Goal: Task Accomplishment & Management: Complete application form

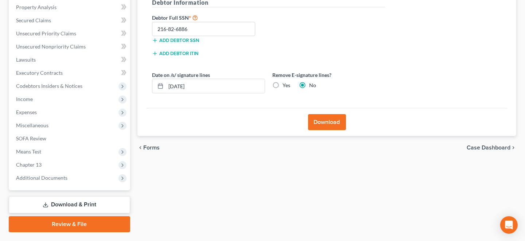
scroll to position [145, 0]
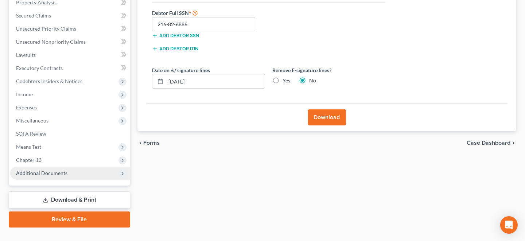
click at [73, 173] on span "Additional Documents" at bounding box center [70, 173] width 120 height 13
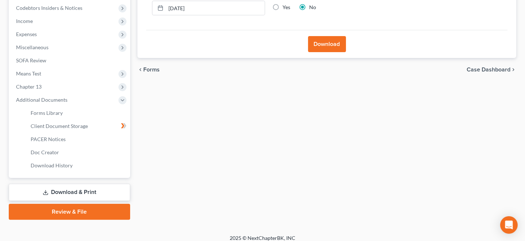
scroll to position [224, 0]
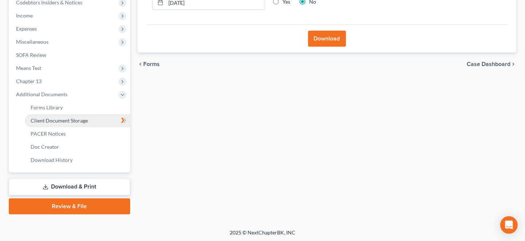
click at [71, 121] on span "Client Document Storage" at bounding box center [59, 120] width 57 height 6
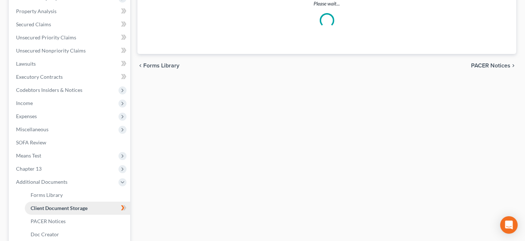
select select "14"
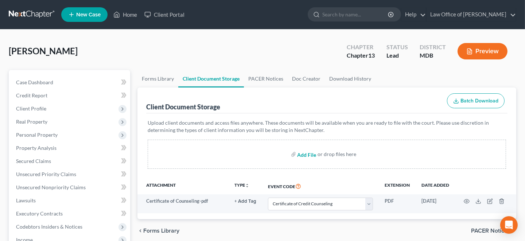
click at [309, 152] on input "file" at bounding box center [305, 154] width 17 height 13
type input "C:\fakepath\first plan.pdf"
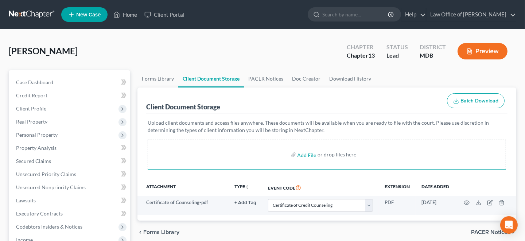
select select "14"
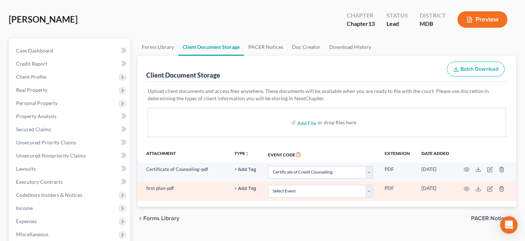
scroll to position [109, 0]
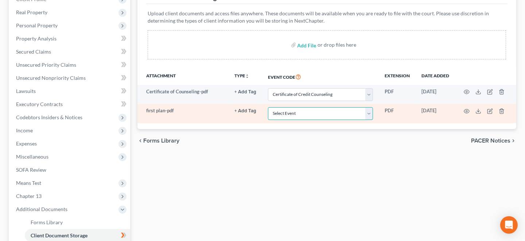
click at [370, 110] on select "Select Event Affidavit Affidavit of Adequate Protection and Lease Payments Affi…" at bounding box center [320, 113] width 105 height 13
select select "25"
click at [268, 107] on select "Select Event Affidavit Affidavit of Adequate Protection and Lease Payments Affi…" at bounding box center [320, 113] width 105 height 13
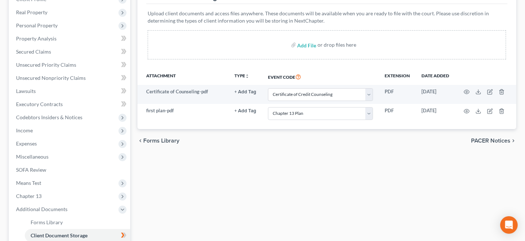
click at [419, 160] on div "Forms Library Client Document Storage PACER Notices Doc Creator Download Histor…" at bounding box center [327, 145] width 386 height 368
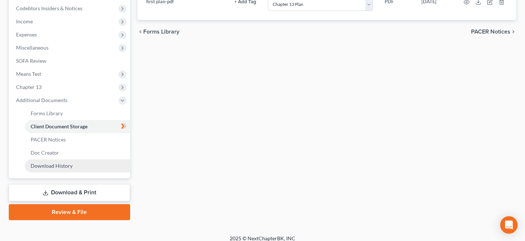
scroll to position [219, 0]
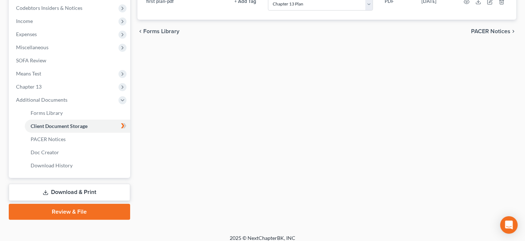
click at [83, 190] on link "Download & Print" at bounding box center [69, 192] width 121 height 17
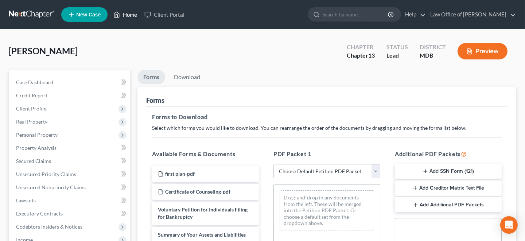
click at [131, 14] on link "Home" at bounding box center [125, 14] width 31 height 13
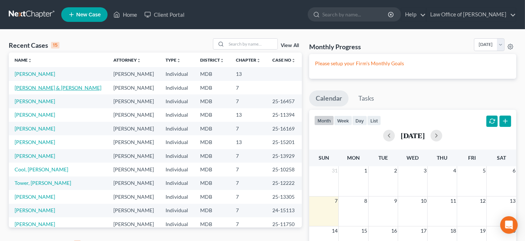
click at [54, 87] on link "[PERSON_NAME] & [PERSON_NAME]" at bounding box center [58, 88] width 87 height 6
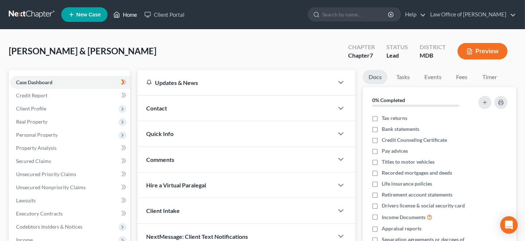
click at [130, 11] on link "Home" at bounding box center [125, 14] width 31 height 13
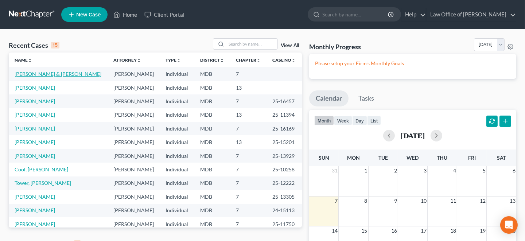
click at [48, 73] on link "[PERSON_NAME] & [PERSON_NAME]" at bounding box center [58, 74] width 87 height 6
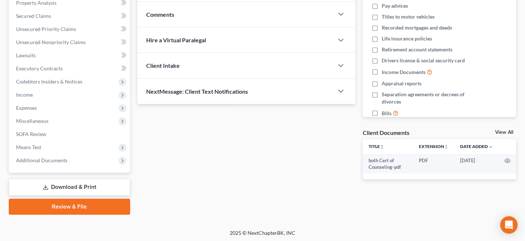
scroll to position [145, 0]
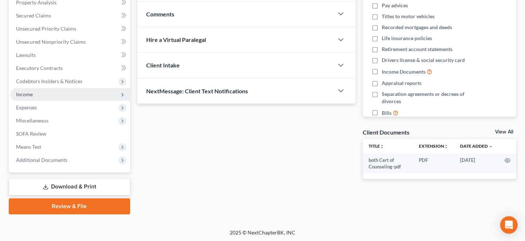
click at [61, 95] on span "Income" at bounding box center [70, 94] width 120 height 13
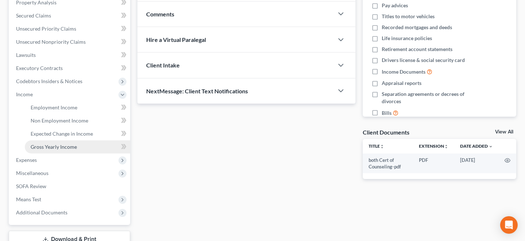
click at [68, 145] on span "Gross Yearly Income" at bounding box center [54, 147] width 46 height 6
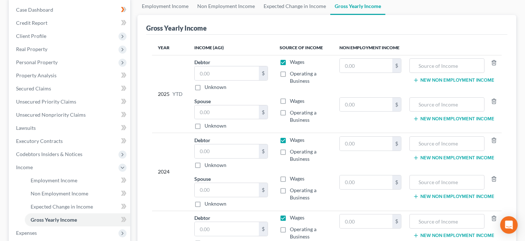
scroll to position [109, 0]
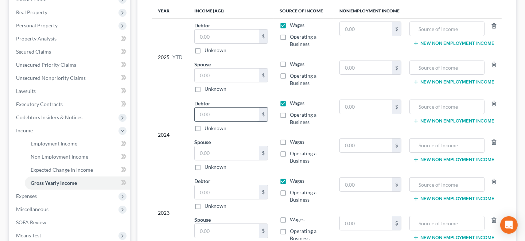
click at [211, 115] on input "text" at bounding box center [227, 114] width 64 height 14
type input "5,086."
click at [219, 153] on input "text" at bounding box center [227, 153] width 64 height 14
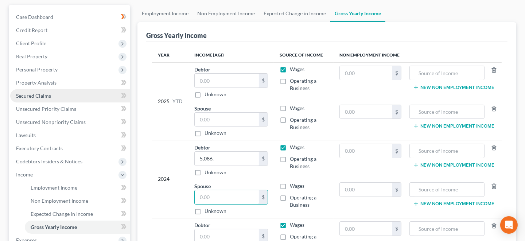
scroll to position [73, 0]
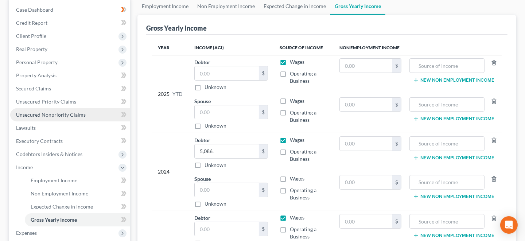
click at [56, 112] on span "Unsecured Nonpriority Claims" at bounding box center [51, 115] width 70 height 6
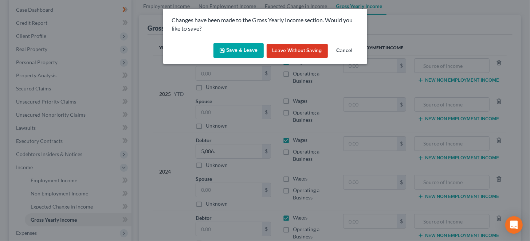
click at [236, 51] on button "Save & Leave" at bounding box center [239, 50] width 50 height 15
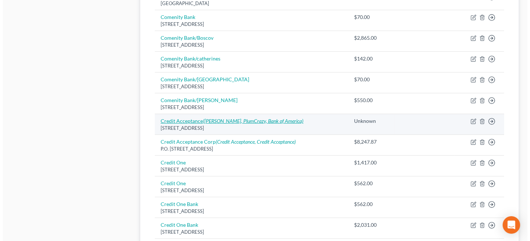
scroll to position [401, 0]
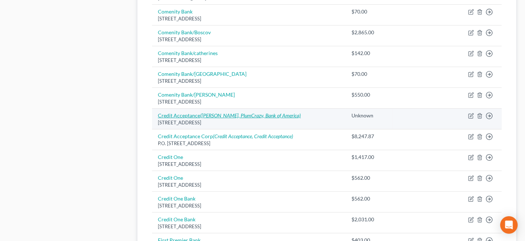
click at [231, 112] on icon "([PERSON_NAME], PlumCrazy, Bank of America)" at bounding box center [250, 115] width 101 height 6
select select "21"
select select "8"
select select "0"
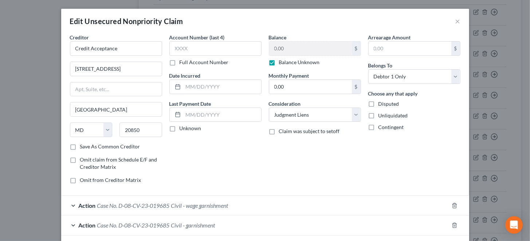
click at [279, 63] on label "Balance Unknown" at bounding box center [299, 62] width 41 height 7
click at [282, 63] on input "Balance Unknown" at bounding box center [284, 61] width 5 height 5
checkbox input "false"
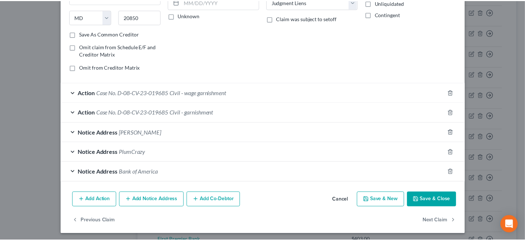
scroll to position [113, 0]
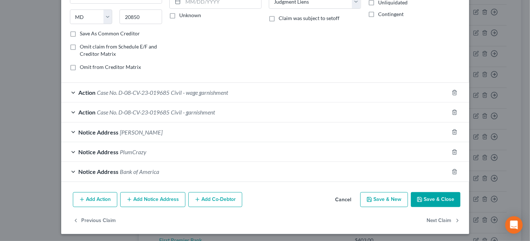
type input "9,776.90"
click at [421, 198] on button "Save & Close" at bounding box center [436, 199] width 50 height 15
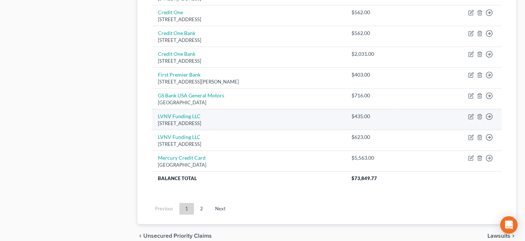
scroll to position [597, 0]
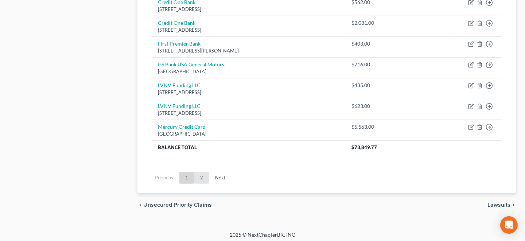
click at [202, 173] on link "2" at bounding box center [201, 178] width 15 height 12
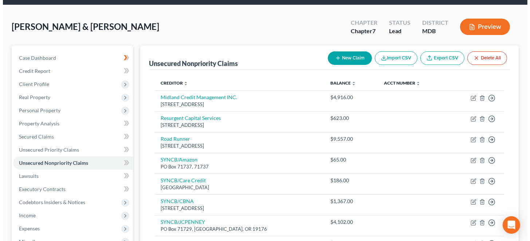
scroll to position [0, 0]
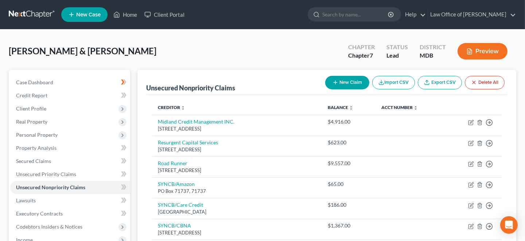
click at [346, 81] on button "New Claim" at bounding box center [347, 82] width 44 height 13
select select "2"
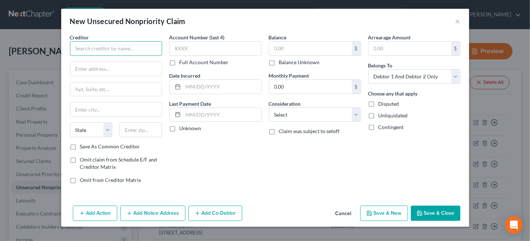
click at [123, 47] on input "text" at bounding box center [116, 48] width 92 height 15
type input "Baltimore Towing"
type input "[STREET_ADDRESS]"
click at [139, 129] on input "text" at bounding box center [141, 129] width 43 height 15
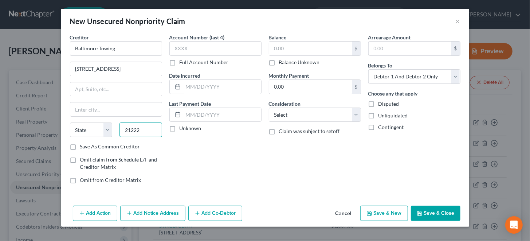
type input "21222"
type input "Dundalk"
select select "21"
click at [180, 129] on label "Unknown" at bounding box center [191, 128] width 22 height 7
click at [183, 129] on input "Unknown" at bounding box center [185, 127] width 5 height 5
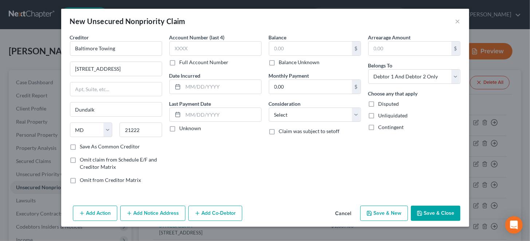
checkbox input "true"
click at [279, 64] on label "Balance Unknown" at bounding box center [299, 62] width 41 height 7
click at [282, 63] on input "Balance Unknown" at bounding box center [284, 61] width 5 height 5
checkbox input "true"
type input "0.00"
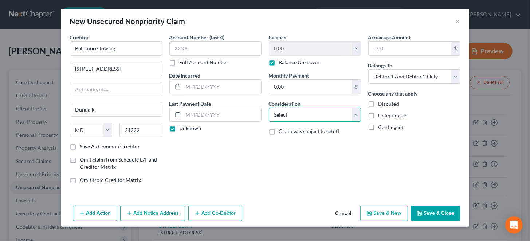
click at [286, 113] on select "Select Cable / Satellite Services Collection Agency Credit Card Debt Debt Couns…" at bounding box center [315, 114] width 92 height 15
select select "14"
click at [269, 107] on select "Select Cable / Satellite Services Collection Agency Credit Card Debt Debt Couns…" at bounding box center [315, 114] width 92 height 15
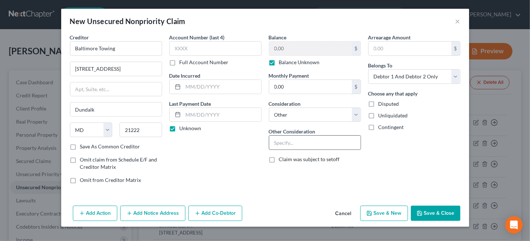
click at [306, 138] on input "text" at bounding box center [314, 143] width 91 height 14
type input "lawsuit"
click at [379, 103] on label "Disputed" at bounding box center [389, 103] width 21 height 7
click at [382, 103] on input "Disputed" at bounding box center [384, 102] width 5 height 5
checkbox input "true"
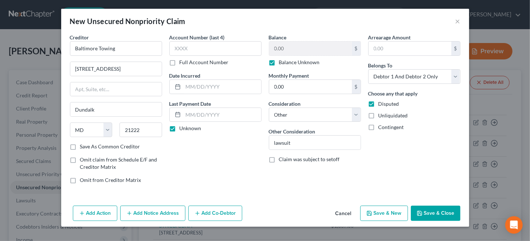
click at [96, 212] on button "Add Action" at bounding box center [95, 213] width 44 height 15
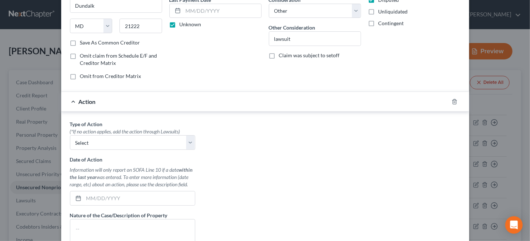
scroll to position [109, 0]
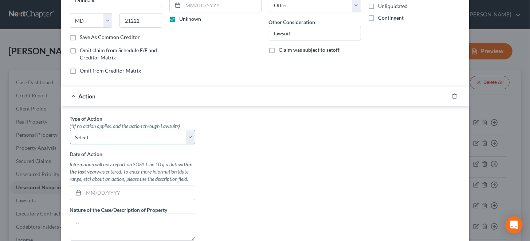
click at [94, 135] on select "Select Repossession Garnishment Foreclosure Personal Injury Attached, Seized, O…" at bounding box center [132, 137] width 125 height 15
select select "1"
click at [70, 130] on select "Select Repossession Garnishment Foreclosure Personal Injury Attached, Seized, O…" at bounding box center [132, 137] width 125 height 15
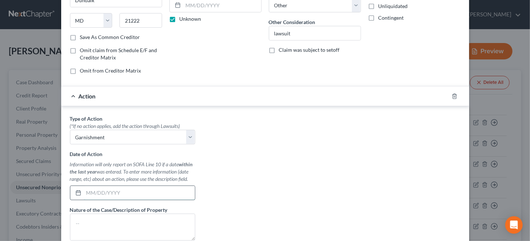
click at [118, 193] on input "text" at bounding box center [139, 193] width 111 height 14
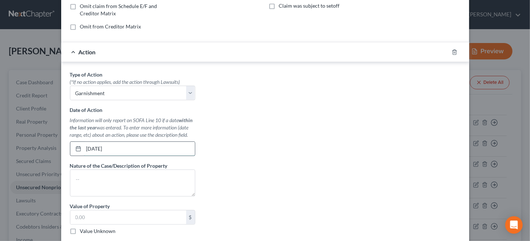
scroll to position [210, 0]
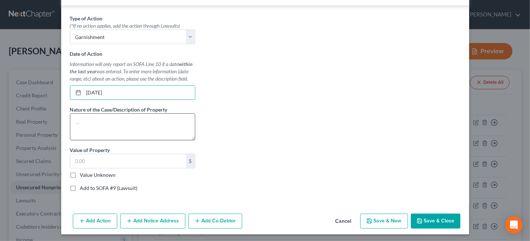
type input "[DATE]"
click at [141, 123] on textarea at bounding box center [132, 126] width 125 height 27
type textarea "Civil"
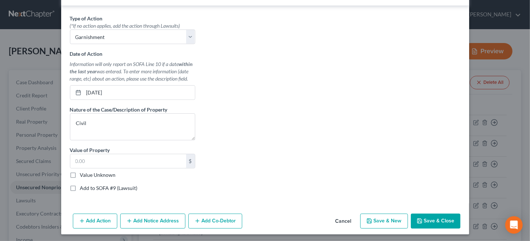
click at [80, 172] on label "Value Unknown" at bounding box center [98, 174] width 36 height 7
click at [83, 172] on input "Value Unknown" at bounding box center [85, 173] width 5 height 5
checkbox input "true"
type input "0.00"
drag, startPoint x: 70, startPoint y: 186, endPoint x: 85, endPoint y: 203, distance: 22.9
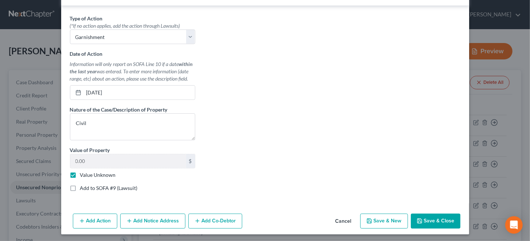
click at [80, 186] on label "Add to SOFA #9 (Lawsuit)" at bounding box center [109, 187] width 58 height 7
click at [83, 186] on input "Add to SOFA #9 (Lawsuit)" at bounding box center [85, 186] width 5 height 5
checkbox input "true"
select select "0"
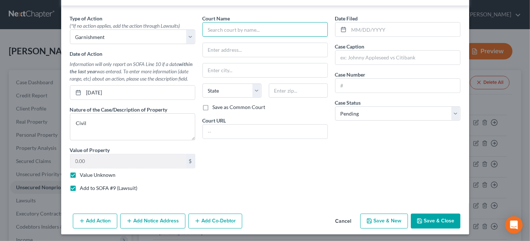
click at [284, 27] on input "text" at bounding box center [265, 29] width 125 height 15
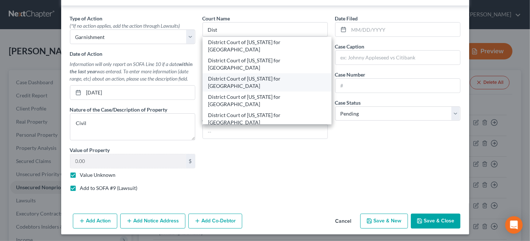
click at [278, 75] on div "District Court of [US_STATE] for [GEOGRAPHIC_DATA]" at bounding box center [266, 82] width 117 height 15
type input "District Court of [US_STATE] for [GEOGRAPHIC_DATA]"
type input "[STREET_ADDRESS][PERSON_NAME]"
type input "[GEOGRAPHIC_DATA]"
select select "21"
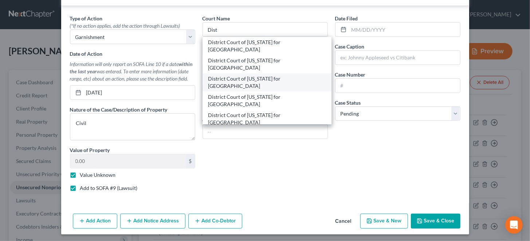
type input "21228"
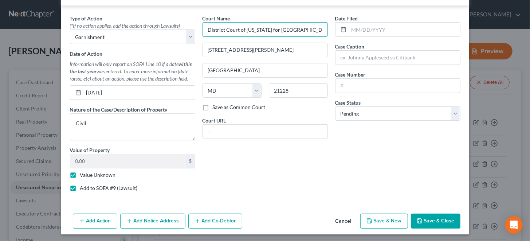
click at [308, 27] on input "District Court of [US_STATE] for [GEOGRAPHIC_DATA]" at bounding box center [265, 29] width 125 height 15
click at [314, 27] on input "District Court of [US_STATE] for [GEOGRAPHIC_DATA]" at bounding box center [265, 29] width 125 height 15
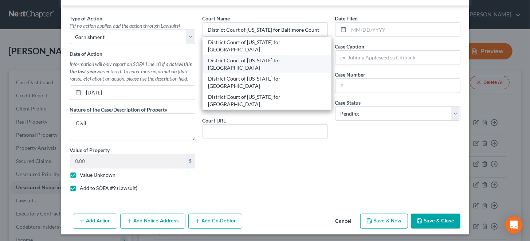
click at [302, 57] on div "District Court of [US_STATE] for [GEOGRAPHIC_DATA]" at bounding box center [266, 64] width 117 height 15
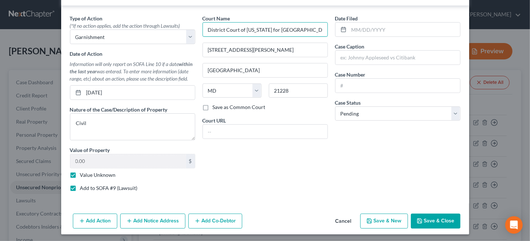
click at [316, 27] on input "District Court of [US_STATE] for [GEOGRAPHIC_DATA]" at bounding box center [265, 29] width 125 height 15
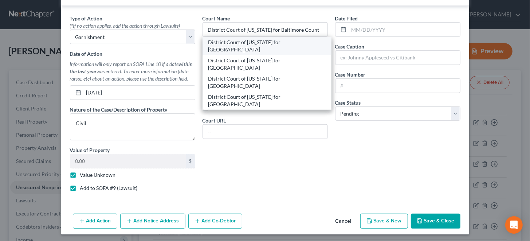
click at [292, 40] on div "District Court of [US_STATE] for [GEOGRAPHIC_DATA]" at bounding box center [266, 46] width 117 height 15
type input "District Court of [US_STATE] for [GEOGRAPHIC_DATA]"
type input "[STREET_ADDRESS][PERSON_NAME]"
type input "[GEOGRAPHIC_DATA]"
type input "21221"
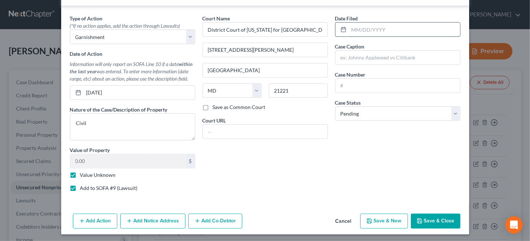
click at [351, 26] on input "text" at bounding box center [404, 30] width 111 height 14
type input "[DATE]"
click at [357, 56] on input "text" at bounding box center [398, 58] width 125 height 14
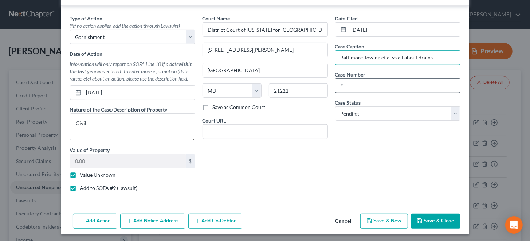
type input "Baltimore Towing et al vs all about drains"
click at [356, 86] on input "text" at bounding box center [398, 86] width 125 height 14
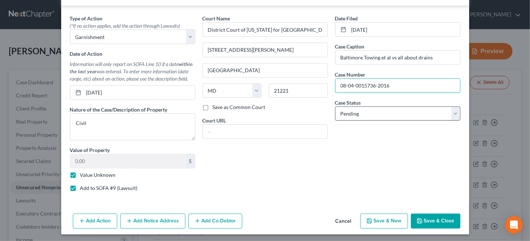
type input "08-04-0015736-2016"
click at [384, 114] on select "Select Pending On Appeal Concluded" at bounding box center [397, 113] width 125 height 15
select select "2"
click at [335, 106] on select "Select Pending On Appeal Concluded" at bounding box center [397, 113] width 125 height 15
click at [148, 217] on button "Add Notice Address" at bounding box center [152, 221] width 65 height 15
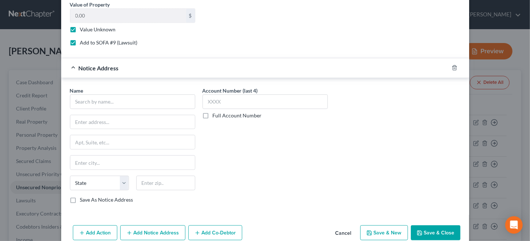
scroll to position [355, 0]
click at [101, 96] on input "text" at bounding box center [132, 101] width 125 height 15
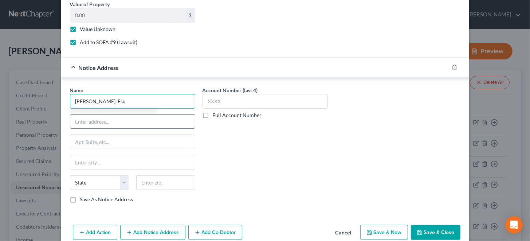
type input "[PERSON_NAME], Esq"
click at [108, 118] on input "text" at bounding box center [132, 122] width 125 height 14
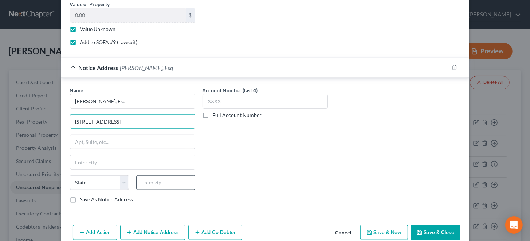
type input "[STREET_ADDRESS]"
click at [164, 175] on input "text" at bounding box center [165, 182] width 59 height 15
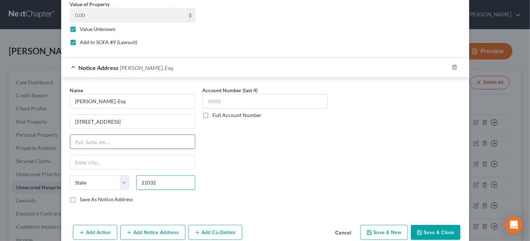
type input "21032"
type input "[GEOGRAPHIC_DATA]"
select select "21"
click at [130, 137] on input "text" at bounding box center [132, 142] width 125 height 14
type input "Suite 302"
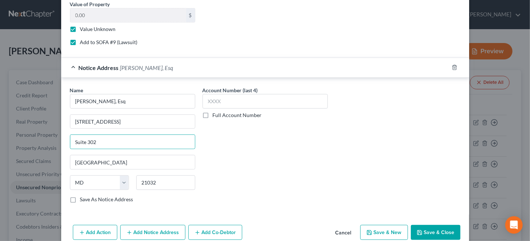
click at [80, 197] on label "Save As Notice Address" at bounding box center [106, 199] width 53 height 7
click at [83, 197] on input "Save As Notice Address" at bounding box center [85, 198] width 5 height 5
checkbox input "true"
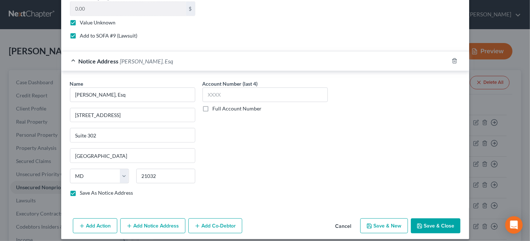
scroll to position [365, 0]
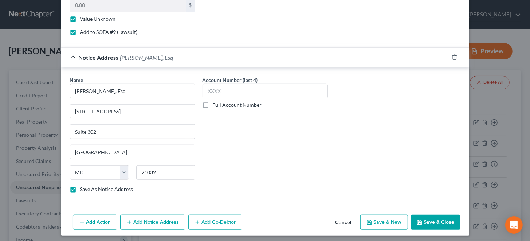
click at [426, 218] on button "Save & Close" at bounding box center [436, 222] width 50 height 15
click at [433, 215] on button "Save & Close" at bounding box center [436, 222] width 50 height 15
click at [430, 216] on button "Save & Close" at bounding box center [436, 222] width 50 height 15
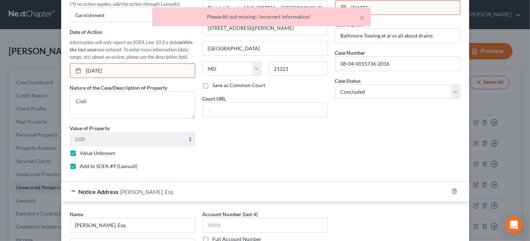
scroll to position [183, 0]
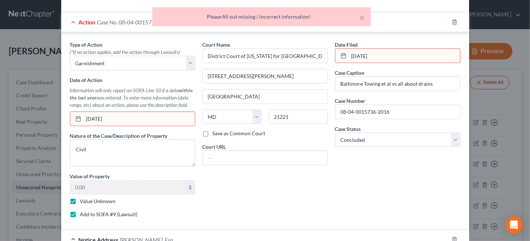
click at [154, 118] on input "[DATE]" at bounding box center [139, 119] width 111 height 14
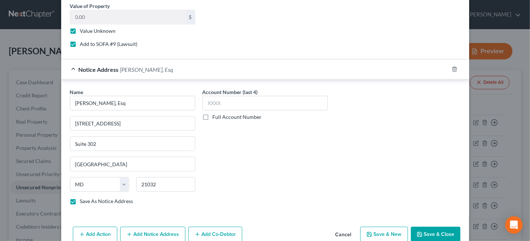
scroll to position [365, 0]
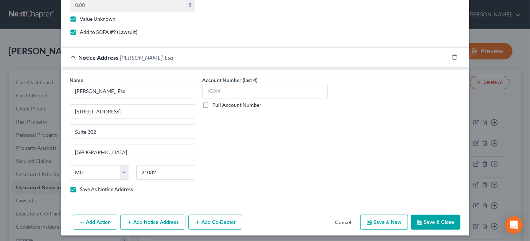
type input "[DATE]"
click at [433, 219] on button "Save & Close" at bounding box center [436, 222] width 50 height 15
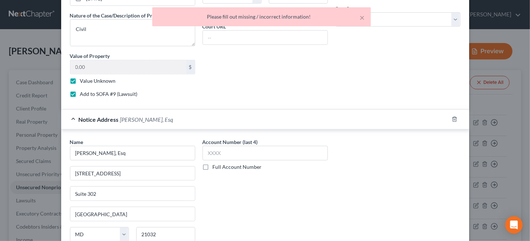
scroll to position [220, 0]
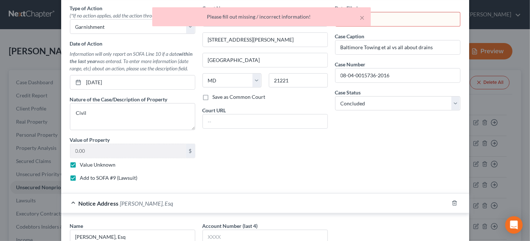
drag, startPoint x: 306, startPoint y: 148, endPoint x: 310, endPoint y: 161, distance: 13.2
click at [306, 149] on div "Court Name * District Court of [US_STATE] for [GEOGRAPHIC_DATA][PERSON_NAME] [G…" at bounding box center [265, 95] width 133 height 183
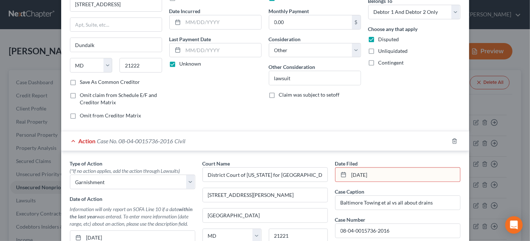
scroll to position [73, 0]
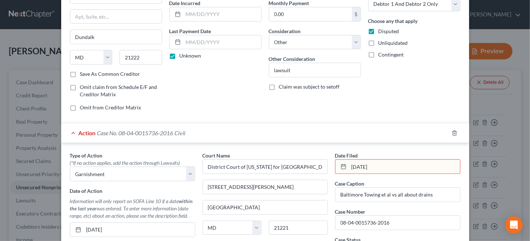
click at [412, 164] on input "[DATE]" at bounding box center [404, 167] width 111 height 14
type input "[DATE]"
click at [408, 105] on div "Arrearage Amount $ Belongs To * Select Debtor 1 Only Debtor 2 Only Debtor 1 And…" at bounding box center [414, 39] width 99 height 156
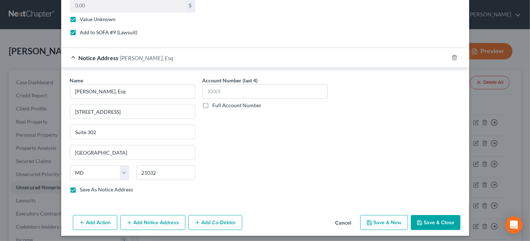
scroll to position [365, 0]
click at [435, 216] on button "Save & Close" at bounding box center [436, 222] width 50 height 15
checkbox input "false"
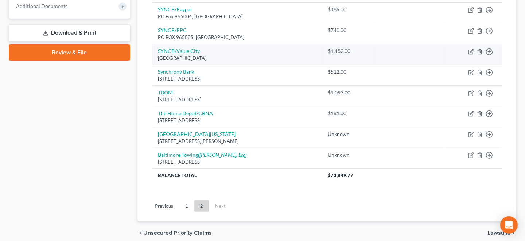
scroll to position [328, 0]
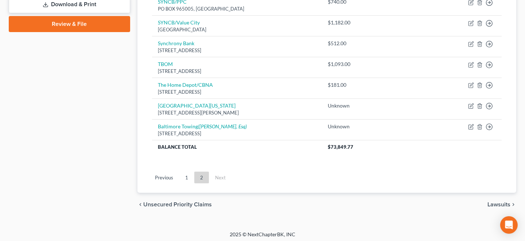
click at [500, 202] on span "Lawsuits" at bounding box center [498, 205] width 23 height 6
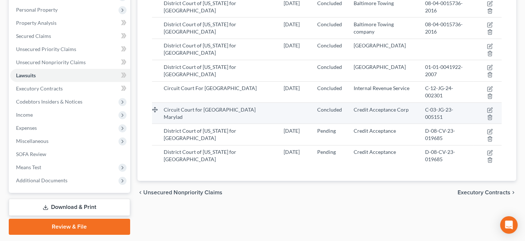
scroll to position [145, 0]
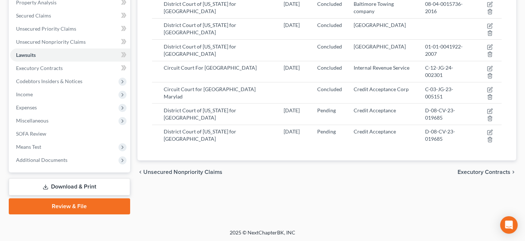
click at [67, 182] on link "Download & Print" at bounding box center [69, 186] width 121 height 17
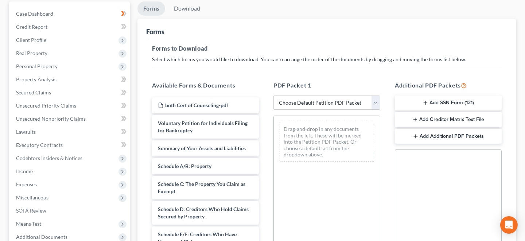
scroll to position [73, 0]
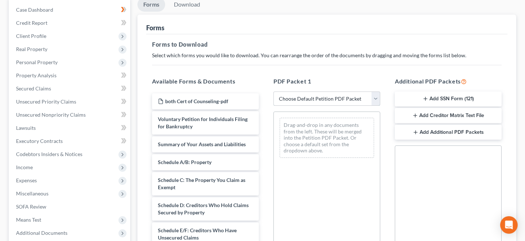
click at [373, 95] on select "Choose Default Petition PDF Packet Complete Bankruptcy Petition (all forms and …" at bounding box center [326, 98] width 107 height 15
select select "13"
click at [273, 91] on select "Choose Default Petition PDF Packet Complete Bankruptcy Petition (all forms and …" at bounding box center [326, 98] width 107 height 15
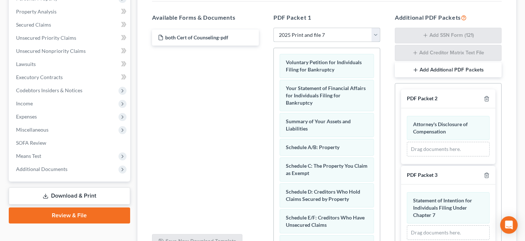
scroll to position [136, 0]
click at [426, 70] on button "Add Additional PDF Packets" at bounding box center [448, 70] width 107 height 15
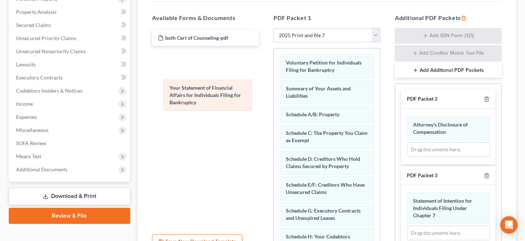
drag, startPoint x: 306, startPoint y: 91, endPoint x: 185, endPoint y: 89, distance: 121.4
click at [274, 91] on div "Your Statement of Financial Affairs for Individuals Filing for Bankruptcy Volun…" at bounding box center [327, 237] width 106 height 378
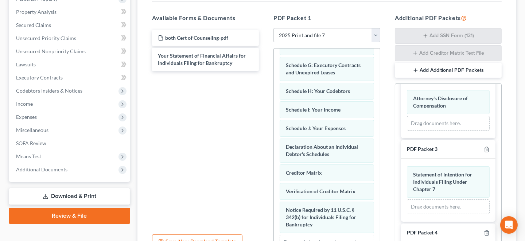
scroll to position [182, 0]
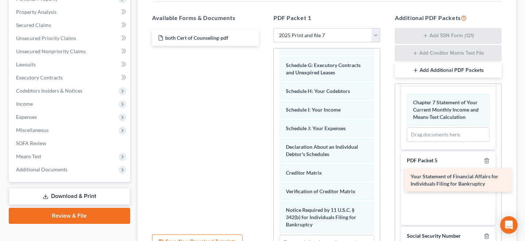
drag, startPoint x: 190, startPoint y: 60, endPoint x: 442, endPoint y: 181, distance: 280.2
click at [265, 46] on div "Your Statement of Financial Affairs for Individuals Filing for Bankruptcy both …" at bounding box center [205, 38] width 118 height 16
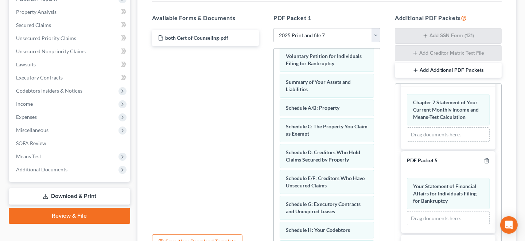
scroll to position [0, 0]
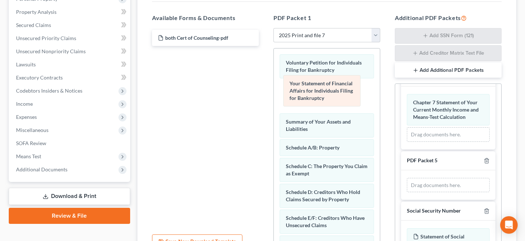
drag, startPoint x: 438, startPoint y: 187, endPoint x: 315, endPoint y: 87, distance: 158.6
click at [401, 170] on div "Your Statement of Financial Affairs for Individuals Filing for Bankruptcy Your …" at bounding box center [448, 185] width 94 height 30
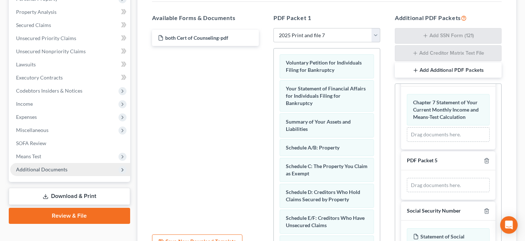
click at [64, 170] on span "Additional Documents" at bounding box center [41, 169] width 51 height 6
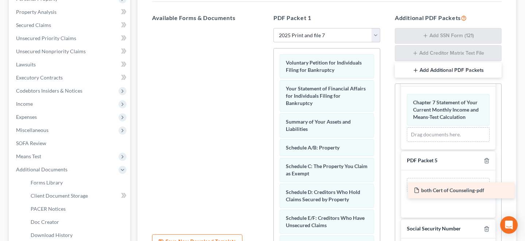
drag, startPoint x: 194, startPoint y: 35, endPoint x: 438, endPoint y: 190, distance: 288.6
click at [265, 28] on div "both Cert of Counseling-pdf both Cert of Counseling-pdf" at bounding box center [205, 28] width 118 height 0
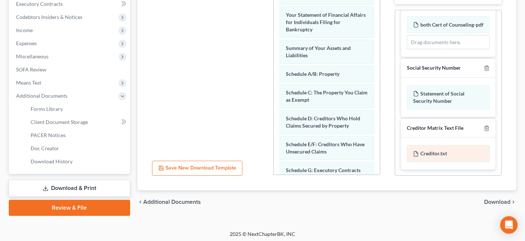
scroll to position [211, 0]
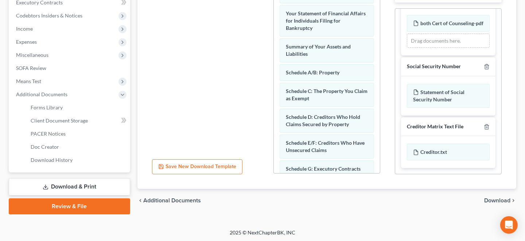
click at [77, 205] on link "Review & File" at bounding box center [69, 206] width 121 height 16
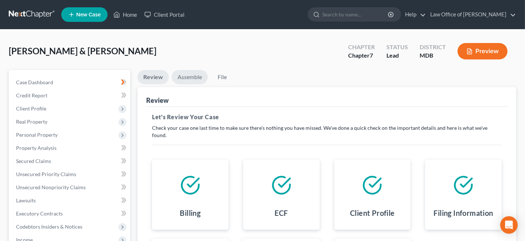
click at [186, 74] on link "Assemble" at bounding box center [190, 77] width 36 height 14
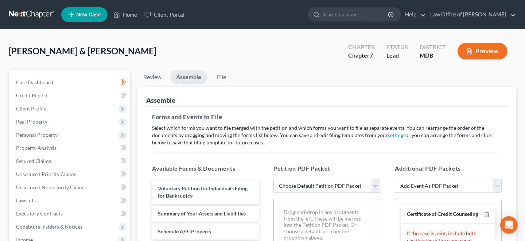
click at [377, 183] on select "Choose Default Petition PDF Packet Emergency Filing (Voluntary Petition and Cre…" at bounding box center [326, 186] width 107 height 15
select select "6"
click at [273, 179] on select "Choose Default Petition PDF Packet Emergency Filing (Voluntary Petition and Cre…" at bounding box center [326, 186] width 107 height 15
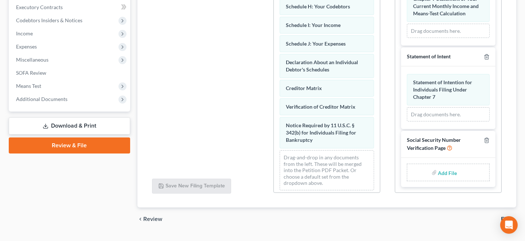
scroll to position [219, 0]
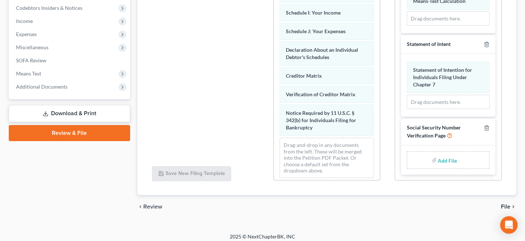
click at [508, 205] on span "File" at bounding box center [505, 207] width 9 height 6
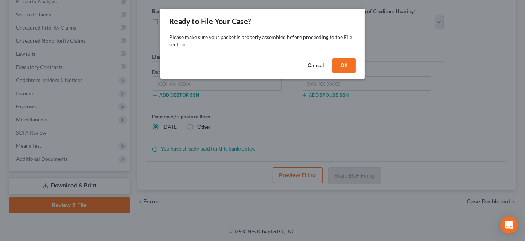
scroll to position [145, 0]
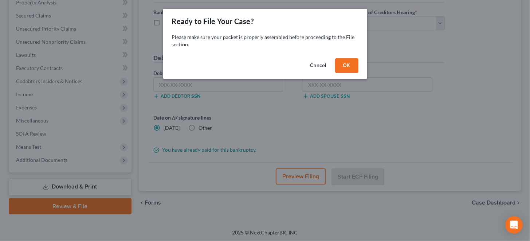
click at [349, 64] on button "OK" at bounding box center [346, 65] width 23 height 15
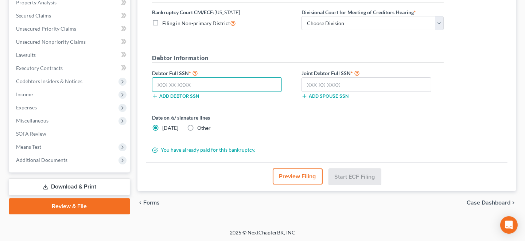
click at [166, 85] on input "text" at bounding box center [217, 84] width 130 height 15
type input "213-86-3513"
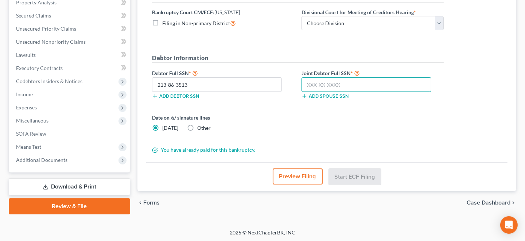
click at [313, 79] on input "text" at bounding box center [366, 84] width 130 height 15
type input "212-80-6447"
click at [306, 175] on button "Preview Filing" at bounding box center [298, 176] width 50 height 16
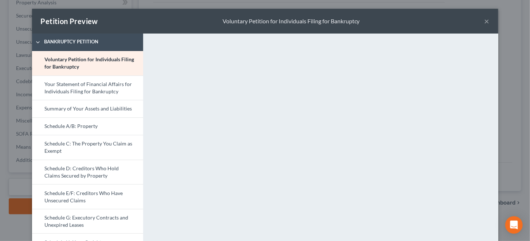
click at [485, 22] on button "×" at bounding box center [487, 21] width 5 height 9
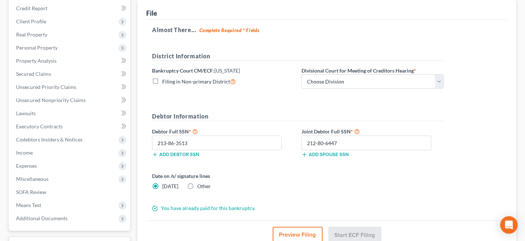
scroll to position [0, 0]
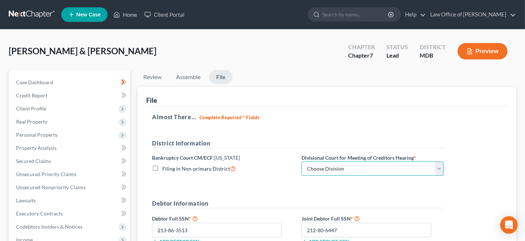
click at [355, 167] on select "Choose Division Baltimore Greenbelt" at bounding box center [372, 168] width 142 height 15
select select "0"
click at [301, 161] on select "Choose Division Baltimore Greenbelt" at bounding box center [372, 168] width 142 height 15
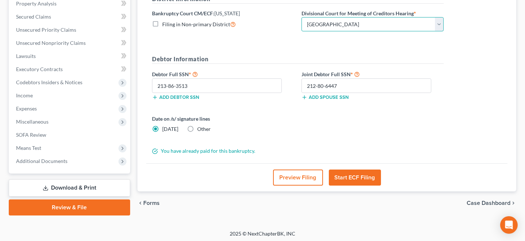
scroll to position [145, 0]
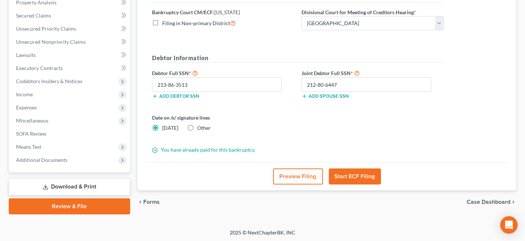
click at [360, 175] on button "Start ECF Filing" at bounding box center [355, 176] width 52 height 16
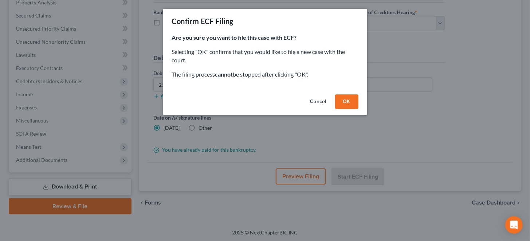
click at [347, 98] on button "OK" at bounding box center [346, 101] width 23 height 15
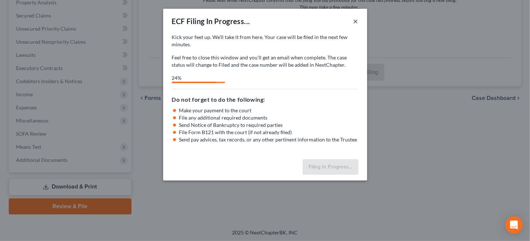
click at [355, 21] on button "×" at bounding box center [355, 21] width 5 height 9
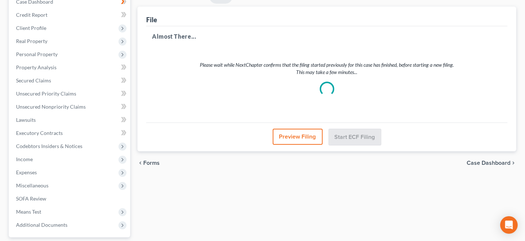
scroll to position [0, 0]
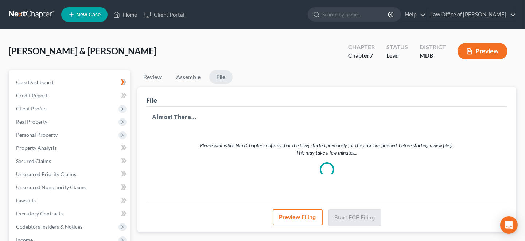
drag, startPoint x: 325, startPoint y: 140, endPoint x: 341, endPoint y: 150, distance: 19.2
click at [286, 210] on button "Preview Filing" at bounding box center [298, 217] width 50 height 16
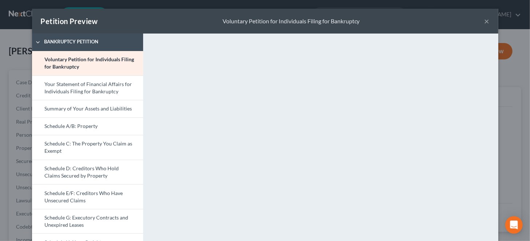
click at [486, 19] on button "×" at bounding box center [487, 21] width 5 height 9
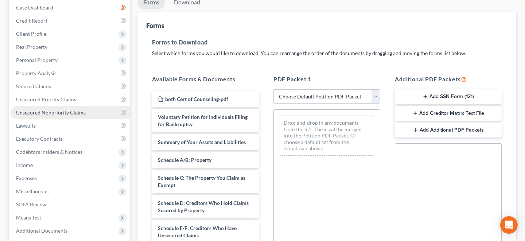
scroll to position [62, 0]
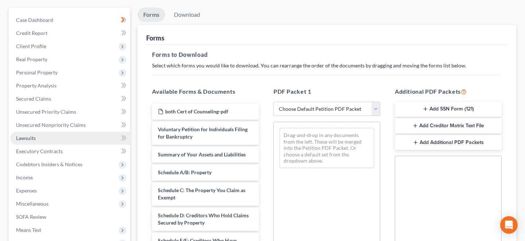
click at [47, 134] on link "Lawsuits" at bounding box center [70, 138] width 120 height 13
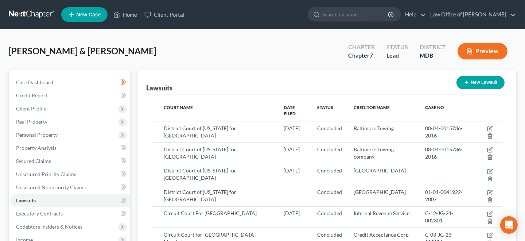
click at [486, 79] on button "New Lawsuit" at bounding box center [480, 82] width 48 height 13
select select "0"
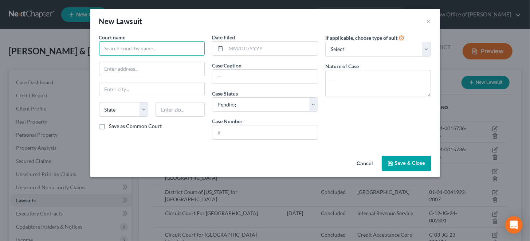
click at [134, 48] on input "text" at bounding box center [152, 48] width 106 height 15
type input "J"
click at [428, 19] on button "×" at bounding box center [428, 21] width 5 height 9
type input "District Court"
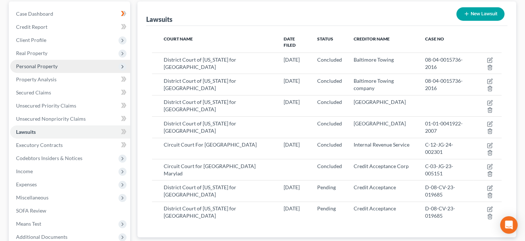
scroll to position [73, 0]
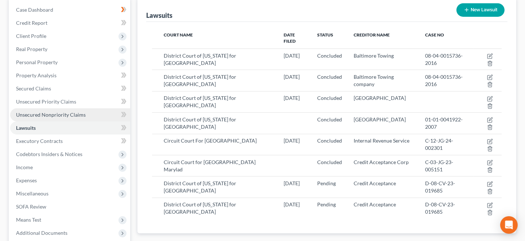
click at [49, 113] on span "Unsecured Nonpriority Claims" at bounding box center [51, 115] width 70 height 6
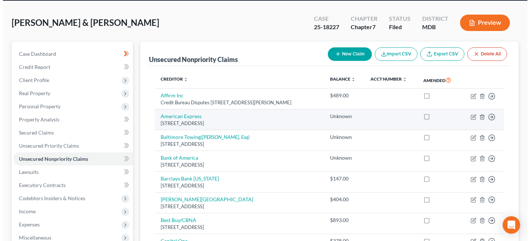
scroll to position [36, 0]
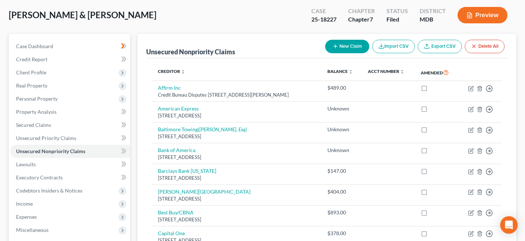
click at [351, 43] on button "New Claim" at bounding box center [347, 46] width 44 height 13
select select "2"
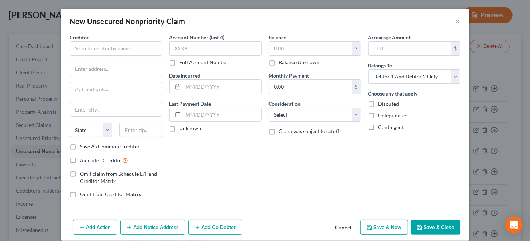
click at [80, 157] on label "Amended Creditor" at bounding box center [104, 160] width 48 height 8
click at [83, 157] on input "Amended Creditor" at bounding box center [85, 158] width 5 height 5
checkbox input "true"
click at [102, 47] on input "text" at bounding box center [116, 48] width 92 height 15
type input "[PERSON_NAME]"
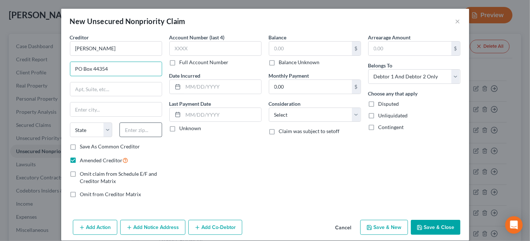
type input "PO Box 44354"
click at [137, 130] on input "text" at bounding box center [141, 129] width 43 height 15
type input "21236"
type input "[GEOGRAPHIC_DATA]"
select select "21"
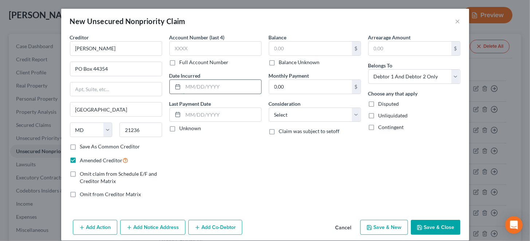
click at [184, 86] on input "text" at bounding box center [222, 87] width 78 height 14
type input "[DATE]"
click at [180, 129] on label "Unknown" at bounding box center [191, 128] width 22 height 7
click at [183, 129] on input "Unknown" at bounding box center [185, 127] width 5 height 5
checkbox input "true"
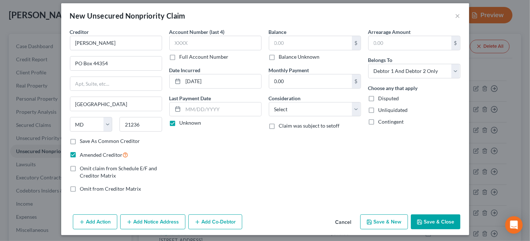
scroll to position [7, 0]
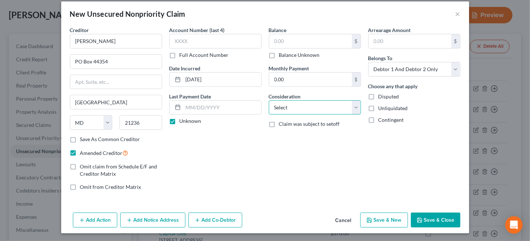
click at [312, 105] on select "Select Cable / Satellite Services Collection Agency Credit Card Debt Debt Couns…" at bounding box center [315, 107] width 92 height 15
select select "14"
click at [269, 100] on select "Select Cable / Satellite Services Collection Agency Credit Card Debt Debt Couns…" at bounding box center [315, 107] width 92 height 15
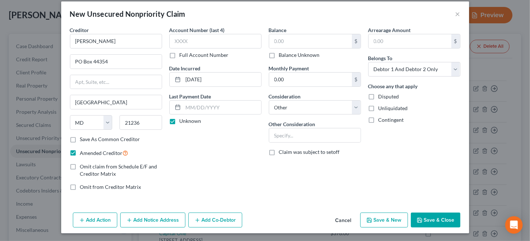
click at [98, 218] on button "Add Action" at bounding box center [95, 219] width 44 height 15
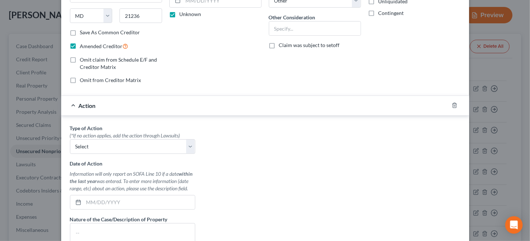
scroll to position [117, 0]
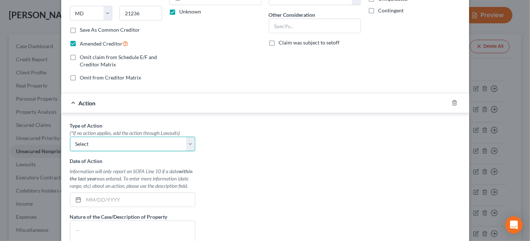
click at [115, 138] on select "Select Repossession Garnishment Foreclosure Personal Injury Attached, Seized, O…" at bounding box center [132, 144] width 125 height 15
select select "1"
click at [70, 137] on select "Select Repossession Garnishment Foreclosure Personal Injury Attached, Seized, O…" at bounding box center [132, 144] width 125 height 15
click at [103, 225] on textarea at bounding box center [132, 233] width 125 height 27
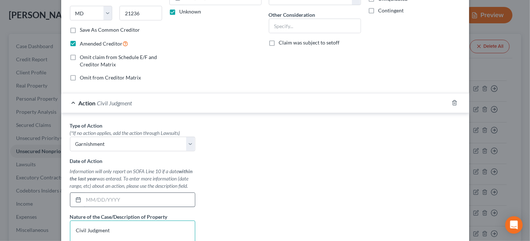
type textarea "Civil Judgment"
click at [87, 193] on input "text" at bounding box center [139, 200] width 111 height 14
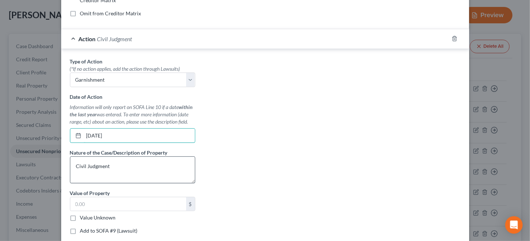
scroll to position [224, 0]
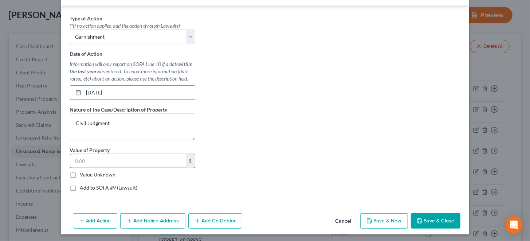
type input "[DATE]"
click at [73, 157] on input "text" at bounding box center [128, 161] width 116 height 14
type input "2,974.00"
click at [387, 219] on button "Save & New" at bounding box center [384, 220] width 48 height 15
select select "2"
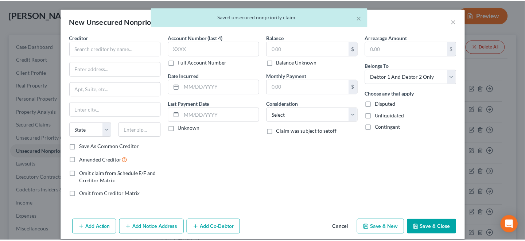
scroll to position [0, 0]
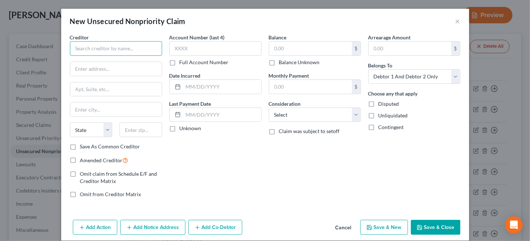
click at [103, 49] on input "text" at bounding box center [116, 48] width 92 height 15
click at [456, 22] on button "×" at bounding box center [458, 21] width 5 height 9
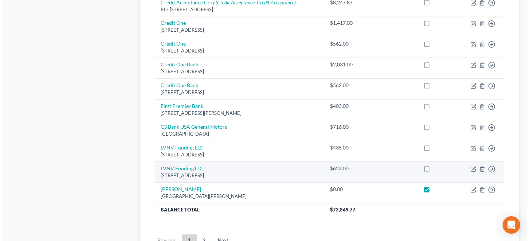
scroll to position [547, 0]
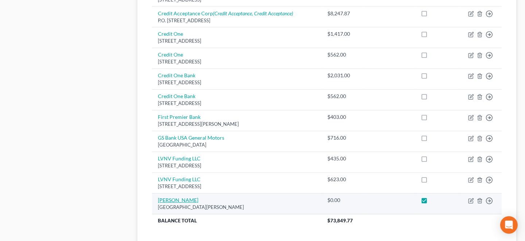
click at [182, 197] on link "[PERSON_NAME]" at bounding box center [178, 200] width 40 height 6
select select "21"
select select "14"
select select "2"
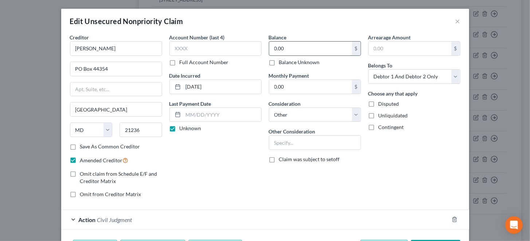
click at [286, 45] on input "0.00" at bounding box center [310, 49] width 83 height 14
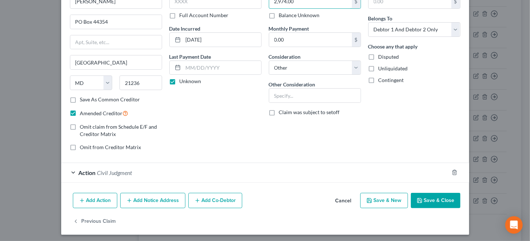
scroll to position [48, 0]
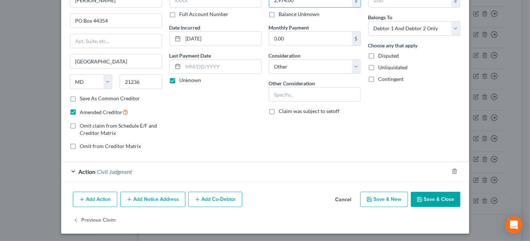
type input "2,974.00"
click at [98, 168] on span "Civil Judgment" at bounding box center [114, 171] width 35 height 7
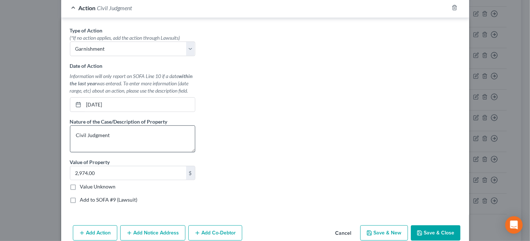
scroll to position [245, 0]
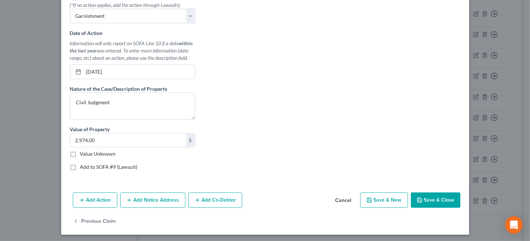
click at [80, 165] on label "Add to SOFA #9 (Lawsuit)" at bounding box center [109, 166] width 58 height 7
click at [83, 165] on input "Add to SOFA #9 (Lawsuit)" at bounding box center [85, 165] width 5 height 5
checkbox input "true"
select select "0"
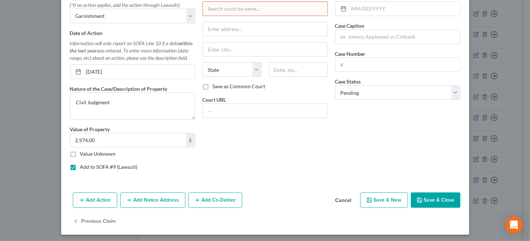
click at [259, 7] on input "text" at bounding box center [265, 8] width 125 height 15
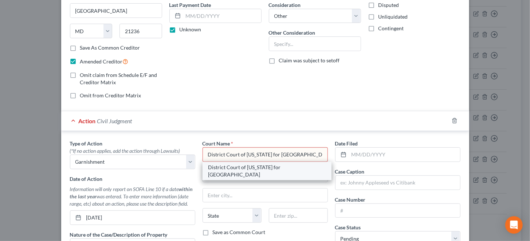
type input "District Court of [US_STATE] for [GEOGRAPHIC_DATA]"
click at [278, 167] on div "District Court of [US_STATE] for [GEOGRAPHIC_DATA]" at bounding box center [266, 171] width 117 height 15
type input "[STREET_ADDRESS]"
type input "[GEOGRAPHIC_DATA]"
select select "21"
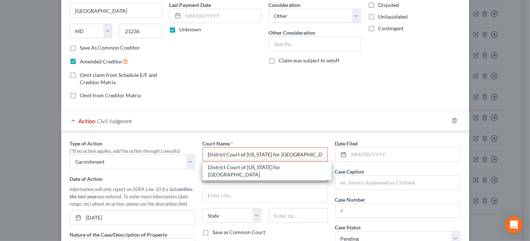
type input "21202"
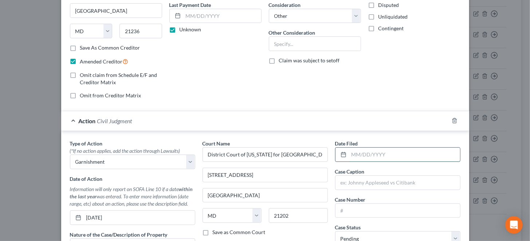
click at [351, 153] on input "text" at bounding box center [404, 155] width 111 height 14
type input "[DATE]"
click at [368, 180] on input "text" at bounding box center [398, 183] width 125 height 14
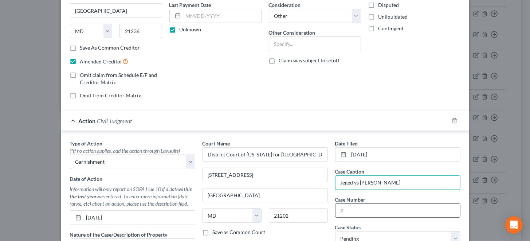
type input "Jeged vs [PERSON_NAME]"
click at [369, 210] on input "text" at bounding box center [398, 211] width 125 height 14
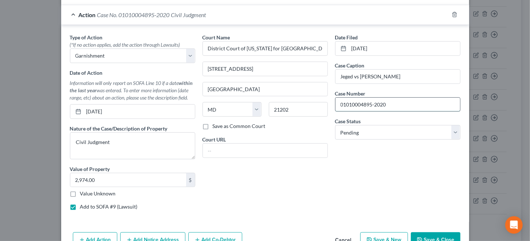
scroll to position [208, 0]
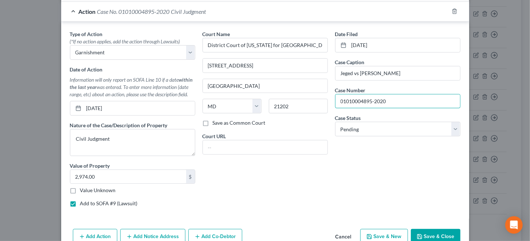
type input "01010004895-2020"
drag, startPoint x: 206, startPoint y: 122, endPoint x: 105, endPoint y: 176, distance: 114.8
click at [213, 122] on label "Save as Common Court" at bounding box center [239, 122] width 53 height 7
click at [216, 122] on input "Save as Common Court" at bounding box center [218, 121] width 5 height 5
checkbox input "true"
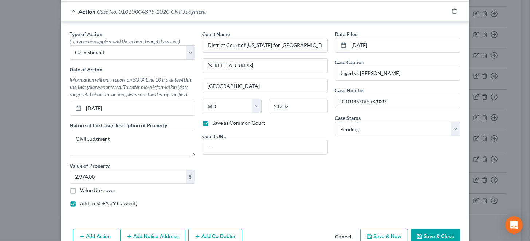
scroll to position [245, 0]
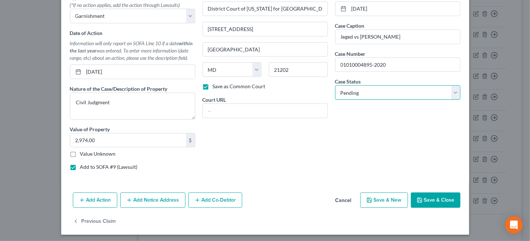
click at [453, 90] on select "Select Pending On Appeal Concluded" at bounding box center [397, 92] width 125 height 15
select select "2"
click at [335, 85] on select "Select Pending On Appeal Concluded" at bounding box center [397, 92] width 125 height 15
click at [383, 196] on button "Save & New" at bounding box center [384, 199] width 48 height 15
select select "2"
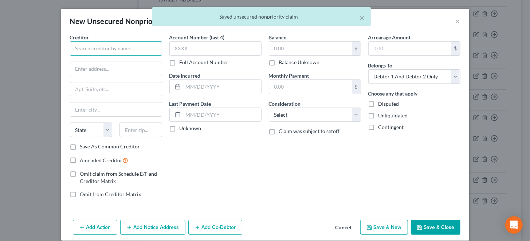
click at [114, 48] on input "text" at bounding box center [116, 48] width 92 height 15
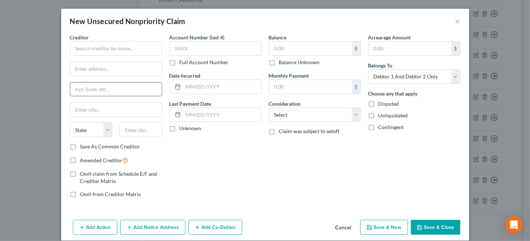
drag, startPoint x: 70, startPoint y: 160, endPoint x: 84, endPoint y: 84, distance: 77.2
click at [80, 160] on label "Amended Creditor" at bounding box center [104, 160] width 48 height 8
click at [83, 160] on input "Amended Creditor" at bounding box center [85, 158] width 5 height 5
checkbox input "true"
click at [94, 48] on input "text" at bounding box center [116, 48] width 92 height 15
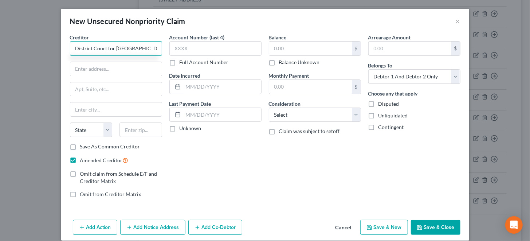
type input "District Court for [GEOGRAPHIC_DATA]"
click at [151, 48] on input "District Court for [GEOGRAPHIC_DATA]" at bounding box center [116, 48] width 92 height 15
click at [101, 70] on input "text" at bounding box center [115, 69] width 91 height 14
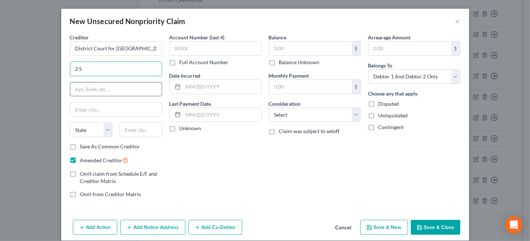
type input "[STREET_ADDRESS]"
type input "Bel Air"
type input "21015"
select select "21"
click at [80, 145] on label "Save As Common Creditor" at bounding box center [110, 146] width 60 height 7
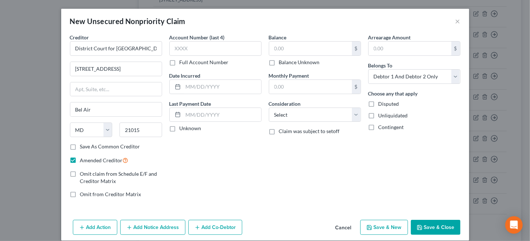
click at [83, 145] on input "Save As Common Creditor" at bounding box center [85, 145] width 5 height 5
checkbox input "true"
click at [154, 47] on input "District Court for [GEOGRAPHIC_DATA]" at bounding box center [116, 48] width 92 height 15
type input "D"
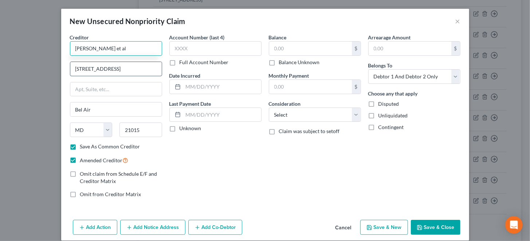
type input "[PERSON_NAME] et al"
click at [137, 71] on input "[STREET_ADDRESS]" at bounding box center [115, 69] width 91 height 14
type input "2"
type input "[PERSON_NAME]."
click at [133, 66] on input "[PERSON_NAME]." at bounding box center [115, 69] width 91 height 14
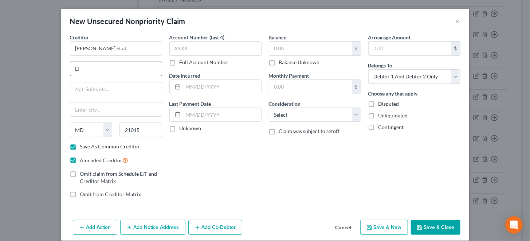
type input "L"
type input "[STREET_ADDRESS]"
click at [143, 129] on input "21015" at bounding box center [141, 129] width 43 height 15
type input "2"
type input "21154"
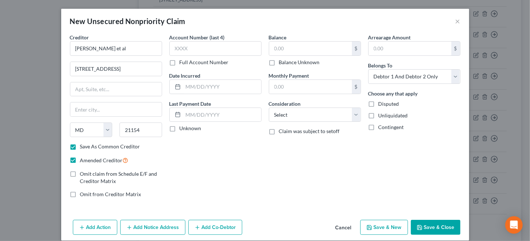
type input "Street"
click at [80, 145] on label "Save As Common Creditor" at bounding box center [110, 146] width 60 height 7
click at [83, 145] on input "Save As Common Creditor" at bounding box center [85, 145] width 5 height 5
checkbox input "false"
click at [180, 130] on label "Unknown" at bounding box center [191, 128] width 22 height 7
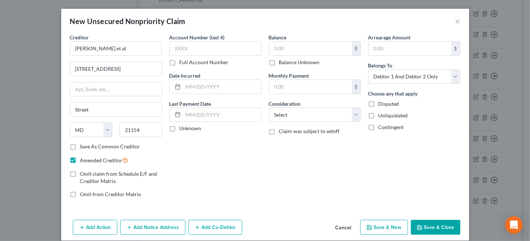
click at [183, 129] on input "Unknown" at bounding box center [185, 127] width 5 height 5
checkbox input "true"
click at [272, 47] on input "text" at bounding box center [310, 49] width 83 height 14
drag, startPoint x: 183, startPoint y: 85, endPoint x: 189, endPoint y: 81, distance: 7.5
click at [184, 85] on input "text" at bounding box center [222, 87] width 78 height 14
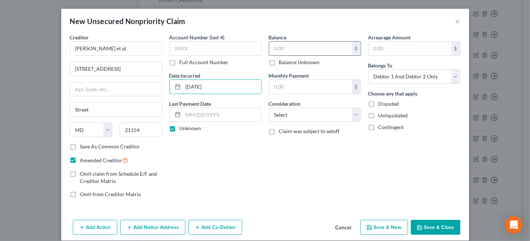
type input "[DATE]"
click at [273, 48] on input "text" at bounding box center [310, 49] width 83 height 14
type input "12,983.00"
click at [286, 113] on select "Select Cable / Satellite Services Collection Agency Credit Card Debt Debt Couns…" at bounding box center [315, 114] width 92 height 15
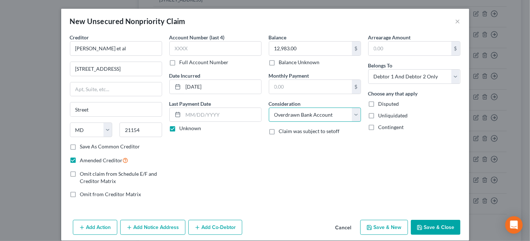
click at [269, 107] on select "Select Cable / Satellite Services Collection Agency Credit Card Debt Debt Couns…" at bounding box center [315, 114] width 92 height 15
click at [294, 114] on select "Select Cable / Satellite Services Collection Agency Credit Card Debt Debt Couns…" at bounding box center [315, 114] width 92 height 15
select select "14"
click at [269, 107] on select "Select Cable / Satellite Services Collection Agency Credit Card Debt Debt Couns…" at bounding box center [315, 114] width 92 height 15
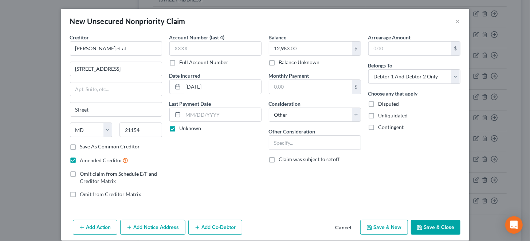
click at [379, 103] on label "Disputed" at bounding box center [389, 103] width 21 height 7
click at [382, 103] on input "Disputed" at bounding box center [384, 102] width 5 height 5
checkbox input "true"
drag, startPoint x: 451, startPoint y: 77, endPoint x: 440, endPoint y: 82, distance: 12.9
click at [451, 77] on select "Select Debtor 1 Only Debtor 2 Only Debtor 1 And Debtor 2 Only At Least One Of T…" at bounding box center [414, 76] width 92 height 15
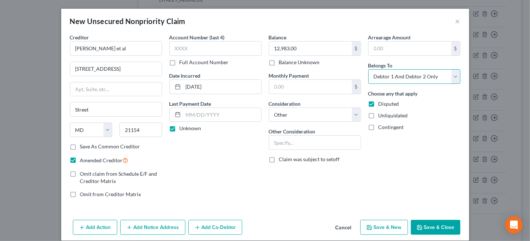
select select "0"
click at [368, 69] on select "Select Debtor 1 Only Debtor 2 Only Debtor 1 And Debtor 2 Only At Least One Of T…" at bounding box center [414, 76] width 92 height 15
click at [297, 142] on input "text" at bounding box center [314, 143] width 91 height 14
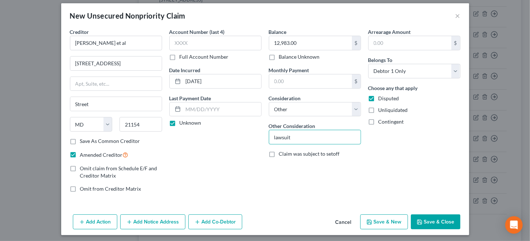
scroll to position [7, 0]
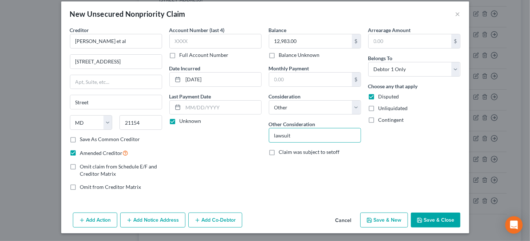
type input "lawsuit"
click at [92, 220] on button "Add Action" at bounding box center [95, 219] width 44 height 15
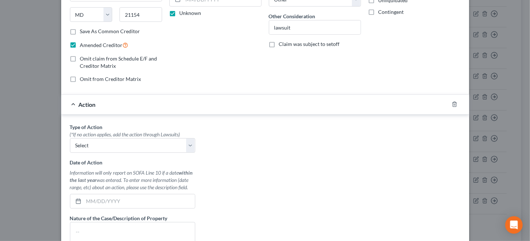
scroll to position [117, 0]
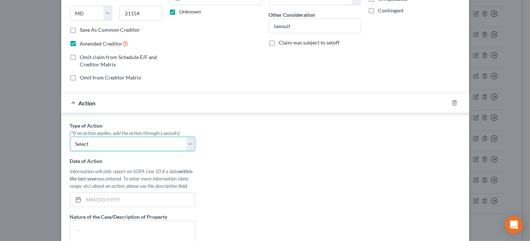
click at [94, 141] on select "Select Repossession Garnishment Foreclosure Personal Injury Attached, Seized, O…" at bounding box center [132, 144] width 125 height 15
click at [303, 174] on div "Type of Action * (*If no action applies, add the action through Lawsuits) Selec…" at bounding box center [265, 213] width 398 height 183
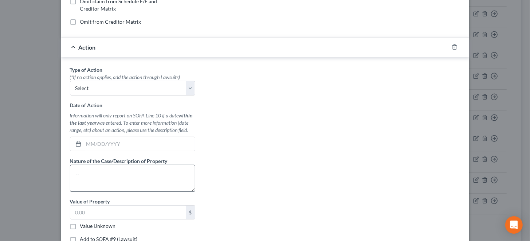
scroll to position [189, 0]
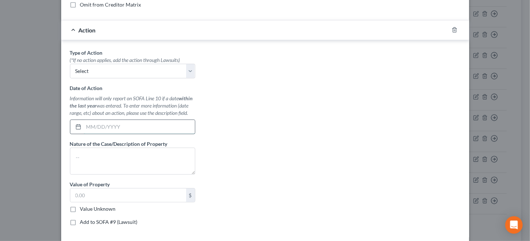
click at [84, 123] on input "text" at bounding box center [139, 127] width 111 height 14
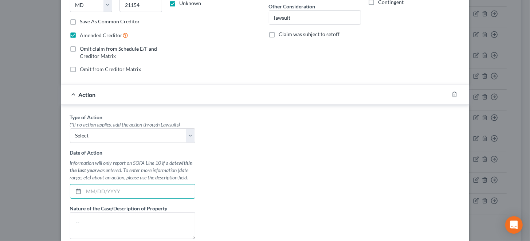
scroll to position [117, 0]
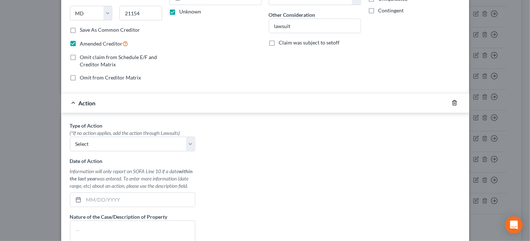
click at [454, 103] on line "button" at bounding box center [454, 103] width 0 height 1
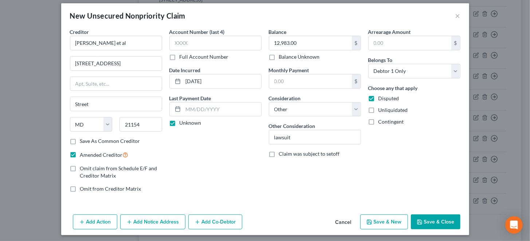
scroll to position [7, 0]
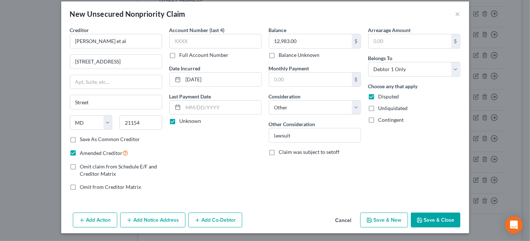
click at [160, 216] on button "Add Notice Address" at bounding box center [152, 219] width 65 height 15
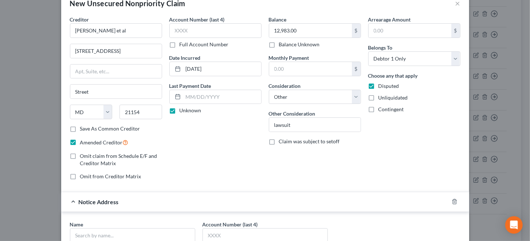
scroll to position [0, 0]
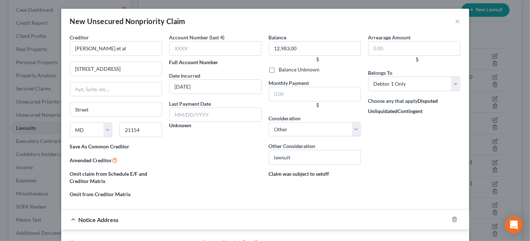
click at [95, 161] on span "Amended Creditor" at bounding box center [91, 160] width 42 height 6
click at [75, 161] on input "Amended Creditor" at bounding box center [72, 158] width 5 height 5
checkbox input "false"
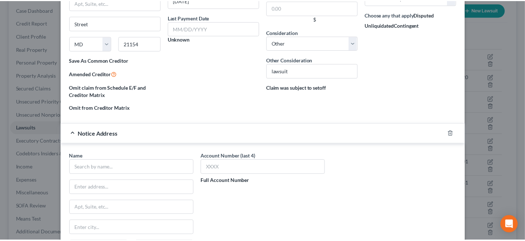
scroll to position [163, 0]
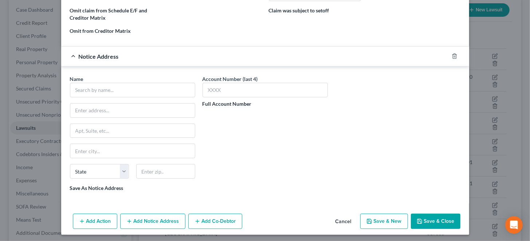
click at [436, 215] on button "Save & Close" at bounding box center [436, 221] width 50 height 15
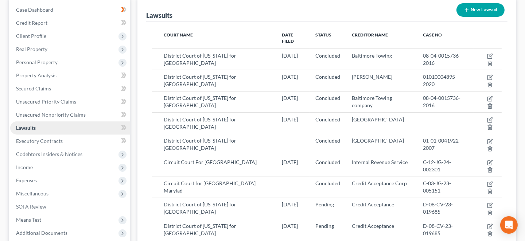
click at [33, 127] on span "Lawsuits" at bounding box center [26, 128] width 20 height 6
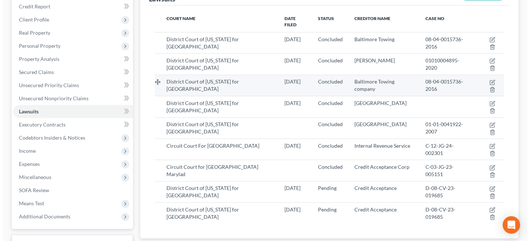
scroll to position [0, 0]
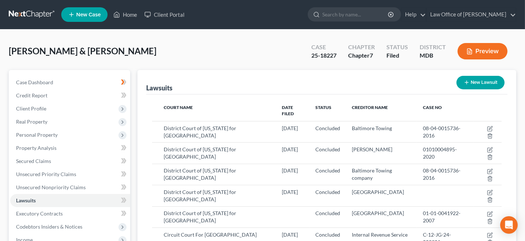
click at [487, 79] on button "New Lawsuit" at bounding box center [480, 82] width 48 height 13
select select "0"
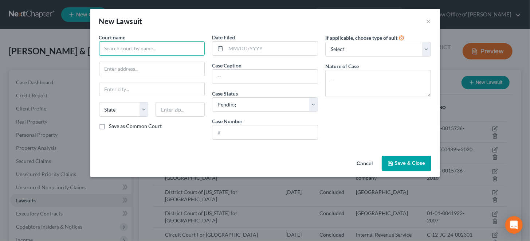
click at [143, 48] on input "text" at bounding box center [152, 48] width 106 height 15
type input "District Court for [GEOGRAPHIC_DATA]"
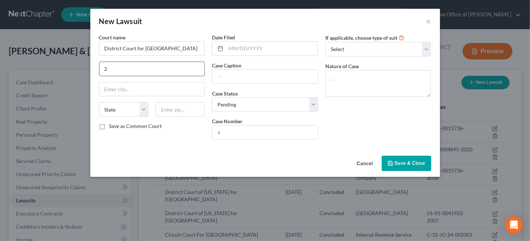
type input "[STREET_ADDRESS]"
type input "Bel Air"
select select "21"
type input "21015"
click at [109, 127] on label "Save as Common Court" at bounding box center [135, 125] width 53 height 7
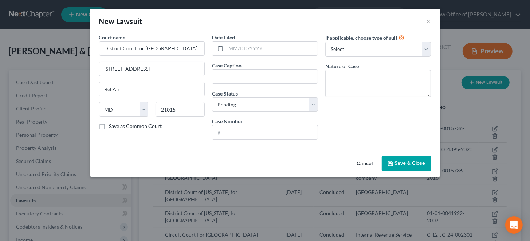
click at [112, 127] on input "Save as Common Court" at bounding box center [114, 124] width 5 height 5
checkbox input "true"
drag, startPoint x: 230, startPoint y: 51, endPoint x: 249, endPoint y: 43, distance: 20.0
click at [230, 50] on input "text" at bounding box center [272, 49] width 92 height 14
type input "[DATE]"
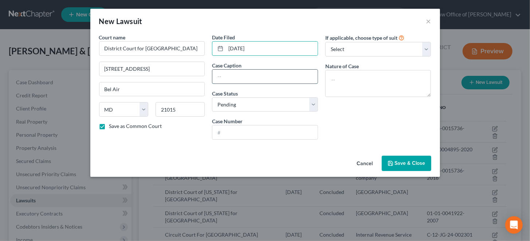
click at [257, 75] on input "text" at bounding box center [264, 77] width 105 height 14
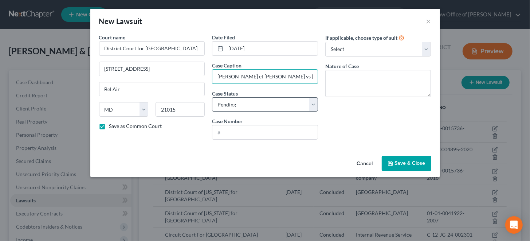
type input "[PERSON_NAME] et [PERSON_NAME] vs [PERSON_NAME] et al"
click at [313, 103] on select "Select Pending On Appeal Concluded" at bounding box center [265, 104] width 106 height 15
click at [212, 97] on select "Select Pending On Appeal Concluded" at bounding box center [265, 104] width 106 height 15
click at [241, 130] on input "text" at bounding box center [264, 132] width 105 height 14
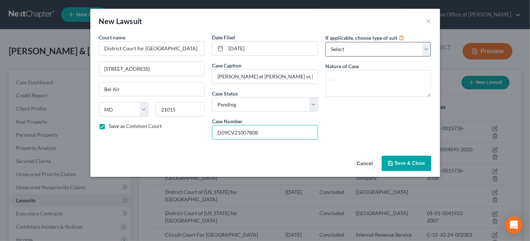
type input "D09CV21007808"
click at [382, 49] on select "Select Repossession Garnishment Foreclosure Attached, Seized, Or Levied Other" at bounding box center [378, 49] width 106 height 15
select select "4"
click at [325, 42] on select "Select Repossession Garnishment Foreclosure Attached, Seized, Or Levied Other" at bounding box center [378, 49] width 106 height 15
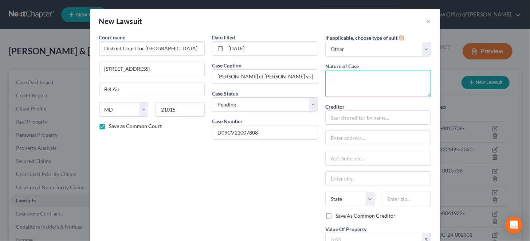
click at [345, 76] on textarea at bounding box center [378, 83] width 106 height 27
type textarea "Civil Judgment"
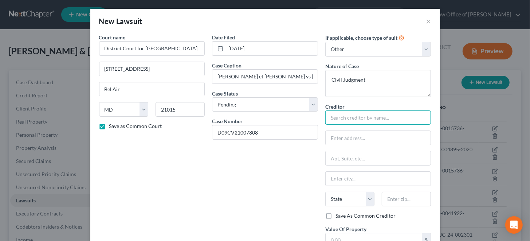
click at [354, 117] on input "text" at bounding box center [378, 117] width 106 height 15
type input "[PERSON_NAME] Et al"
click at [362, 137] on input "text" at bounding box center [378, 138] width 105 height 14
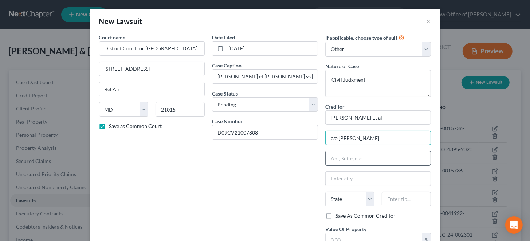
type input "c/o [PERSON_NAME]"
click at [361, 156] on input "text" at bounding box center [378, 158] width 105 height 14
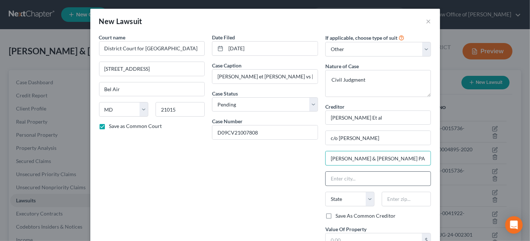
type input "[PERSON_NAME] & [PERSON_NAME] PA"
click at [351, 178] on input "text" at bounding box center [378, 179] width 105 height 14
type input "PO Box 250"
click at [407, 199] on input "text" at bounding box center [406, 199] width 49 height 15
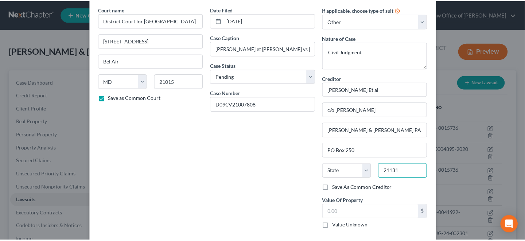
scroll to position [60, 0]
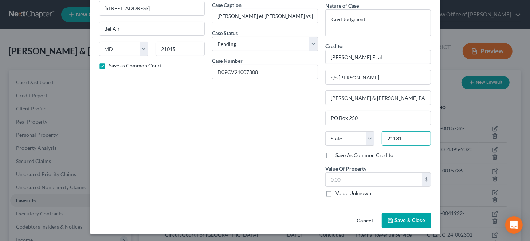
type input "21131"
type input "Phoenix"
select select "21"
click at [336, 191] on label "Value Unknown" at bounding box center [354, 192] width 36 height 7
click at [339, 191] on input "Value Unknown" at bounding box center [341, 191] width 5 height 5
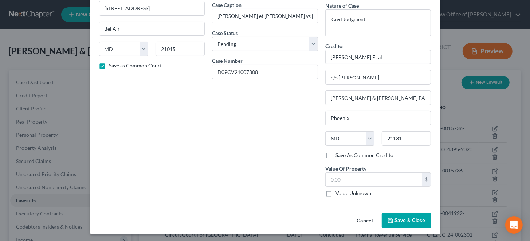
checkbox input "true"
type input "0.00"
click at [409, 221] on span "Save & Close" at bounding box center [410, 220] width 31 height 6
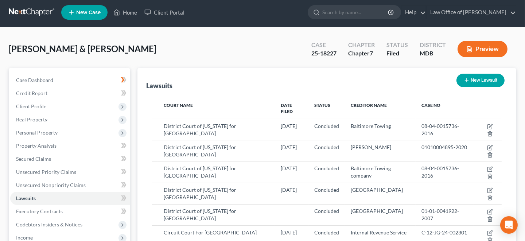
scroll to position [0, 0]
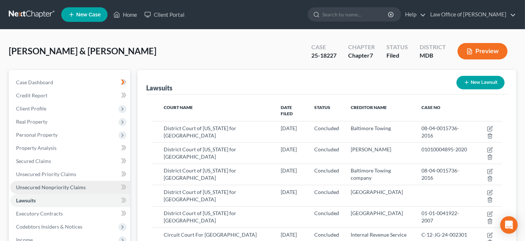
click at [49, 183] on link "Unsecured Nonpriority Claims" at bounding box center [70, 187] width 120 height 13
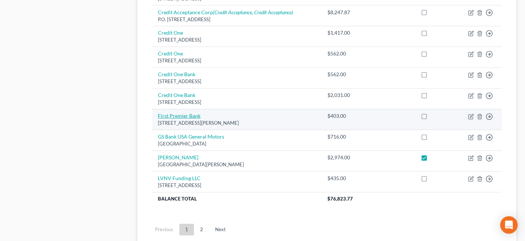
scroll to position [599, 0]
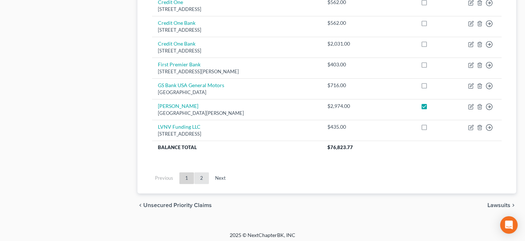
click at [203, 173] on link "2" at bounding box center [201, 178] width 15 height 12
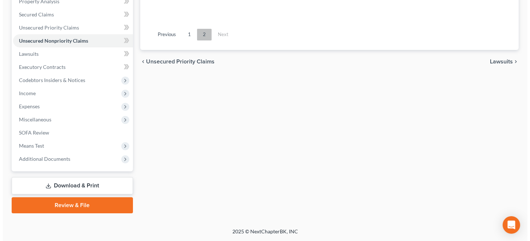
scroll to position [351, 0]
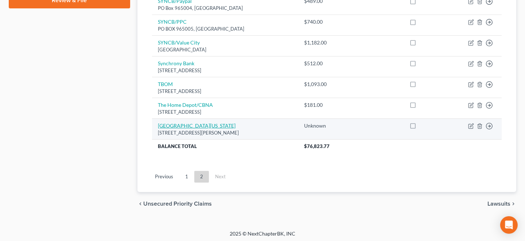
click at [192, 125] on link "[GEOGRAPHIC_DATA][US_STATE]" at bounding box center [197, 125] width 78 height 6
select select "21"
select select "9"
select select "2"
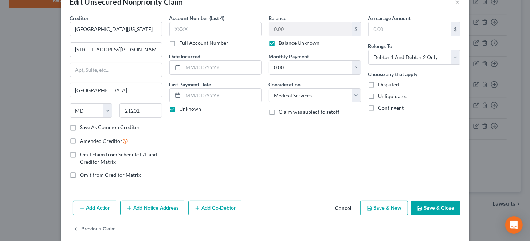
scroll to position [28, 0]
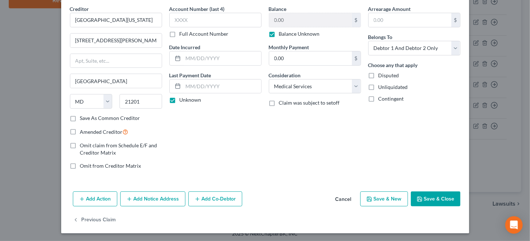
click at [96, 197] on button "Add Action" at bounding box center [95, 198] width 44 height 15
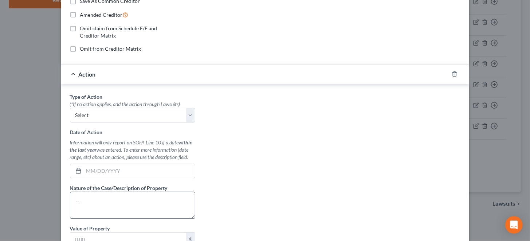
scroll to position [174, 0]
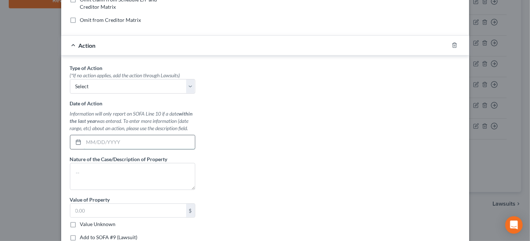
click at [89, 141] on input "text" at bounding box center [139, 142] width 111 height 14
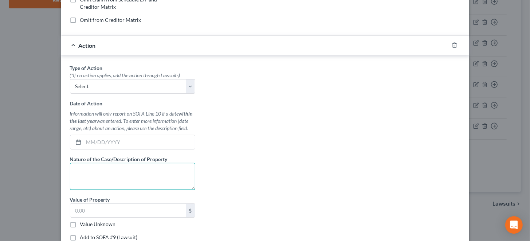
click at [86, 166] on textarea at bounding box center [132, 176] width 125 height 27
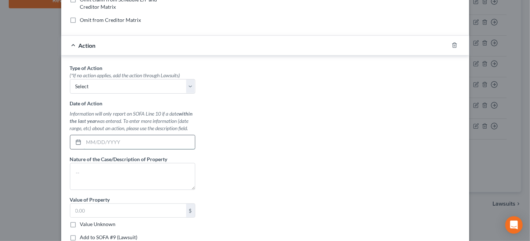
drag, startPoint x: 86, startPoint y: 139, endPoint x: 94, endPoint y: 132, distance: 10.8
click at [86, 139] on input "text" at bounding box center [139, 142] width 111 height 14
type input "[DATE]"
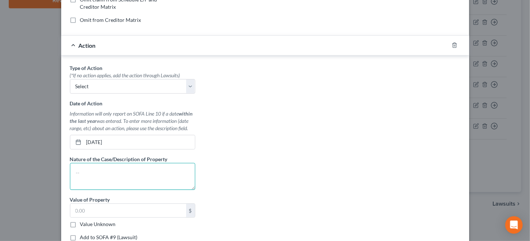
click at [92, 170] on textarea at bounding box center [132, 176] width 125 height 27
type textarea "Civil Judgment"
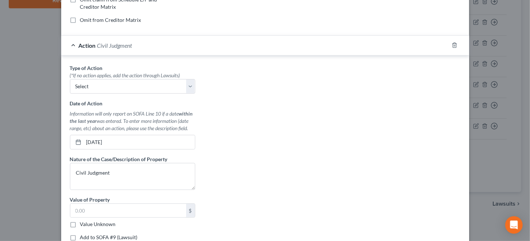
click at [80, 223] on label "Value Unknown" at bounding box center [98, 223] width 36 height 7
click at [83, 223] on input "Value Unknown" at bounding box center [85, 222] width 5 height 5
checkbox input "true"
type input "0.00"
click at [80, 234] on label "Add to SOFA #9 (Lawsuit)" at bounding box center [109, 237] width 58 height 7
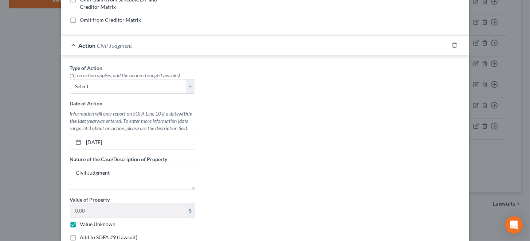
click at [83, 234] on input "Add to SOFA #9 (Lawsuit)" at bounding box center [85, 236] width 5 height 5
checkbox input "true"
select select "0"
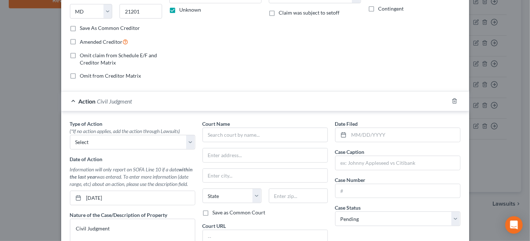
scroll to position [62, 0]
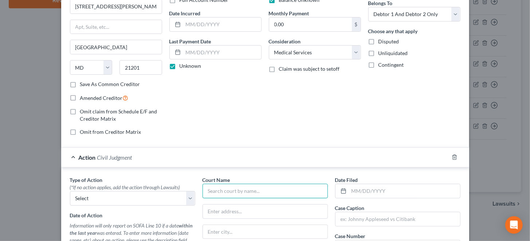
click at [228, 187] on input "text" at bounding box center [265, 191] width 125 height 15
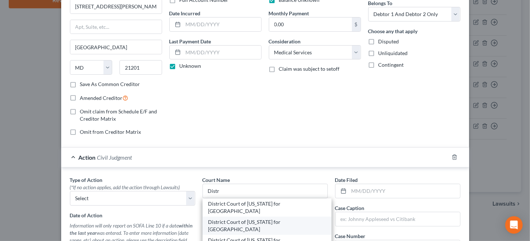
click at [275, 218] on div "District Court of [US_STATE] for [GEOGRAPHIC_DATA]" at bounding box center [266, 225] width 117 height 15
type input "District Court of [US_STATE] for [GEOGRAPHIC_DATA]"
type input "[STREET_ADDRESS]"
type input "Bel Air"
select select "21"
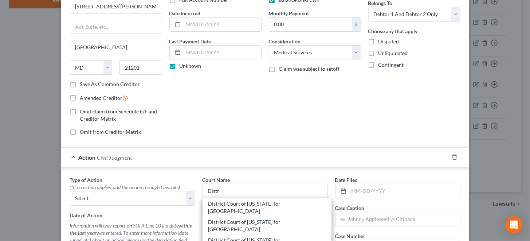
type input "21015"
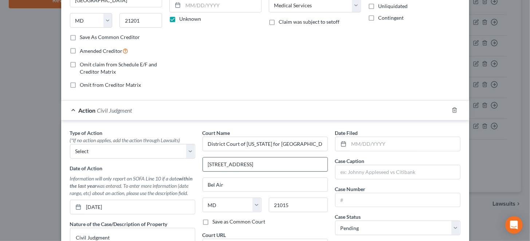
scroll to position [208, 0]
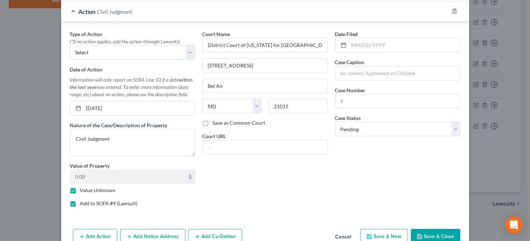
click at [213, 119] on label "Save as Common Court" at bounding box center [239, 122] width 53 height 7
click at [216, 119] on input "Save as Common Court" at bounding box center [218, 121] width 5 height 5
checkbox input "true"
click at [349, 39] on input "text" at bounding box center [404, 45] width 111 height 14
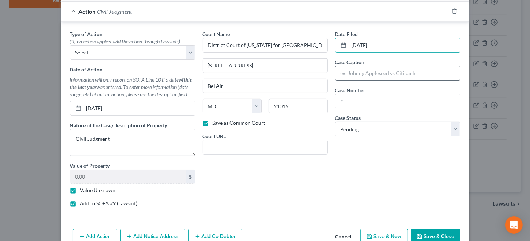
type input "[DATE]"
click at [366, 72] on input "text" at bounding box center [398, 73] width 125 height 14
type input "UM vs [PERSON_NAME]"
click at [361, 103] on input "text" at bounding box center [398, 101] width 125 height 14
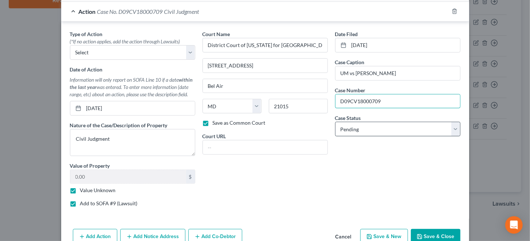
type input "D09CV18000709"
click at [371, 128] on select "Select Pending On Appeal Concluded" at bounding box center [397, 129] width 125 height 15
click at [335, 122] on select "Select Pending On Appeal Concluded" at bounding box center [397, 129] width 125 height 15
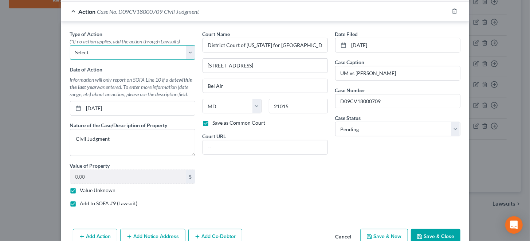
click at [136, 52] on select "Select Repossession Garnishment Foreclosure Personal Injury Attached, Seized, O…" at bounding box center [132, 52] width 125 height 15
select select "1"
click at [70, 45] on select "Select Repossession Garnishment Foreclosure Personal Injury Attached, Seized, O…" at bounding box center [132, 52] width 125 height 15
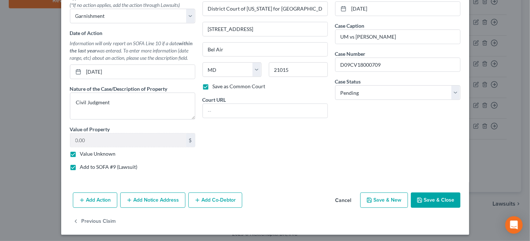
click at [160, 194] on button "Add Notice Address" at bounding box center [152, 199] width 65 height 15
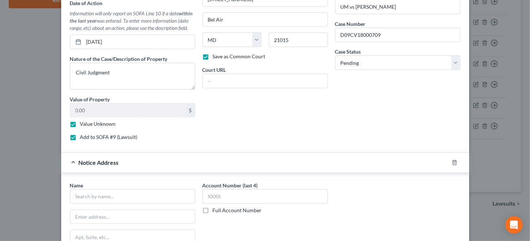
scroll to position [354, 0]
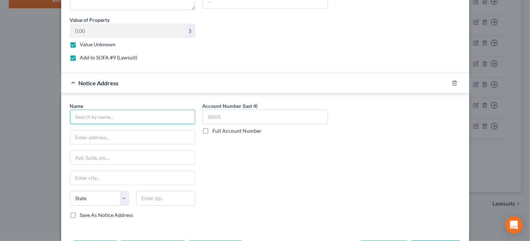
click at [78, 116] on input "text" at bounding box center [132, 117] width 125 height 15
type input "[PERSON_NAME]"
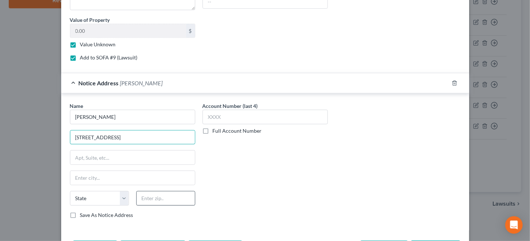
type input "[STREET_ADDRESS]"
click at [164, 194] on input "text" at bounding box center [165, 198] width 59 height 15
type input "21204"
type input "Towson"
select select "21"
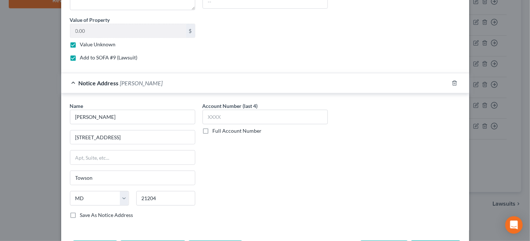
click at [285, 191] on div "Account Number (last 4) Full Account Number" at bounding box center [265, 163] width 133 height 122
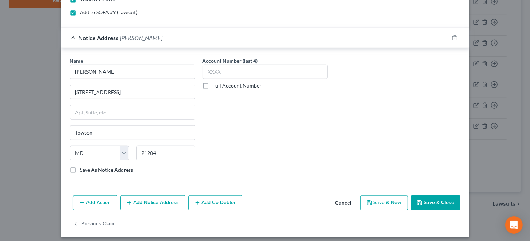
scroll to position [401, 0]
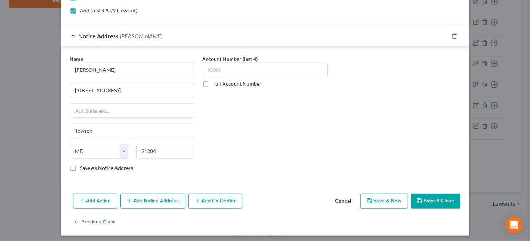
click at [434, 196] on button "Save & Close" at bounding box center [436, 200] width 50 height 15
checkbox input "false"
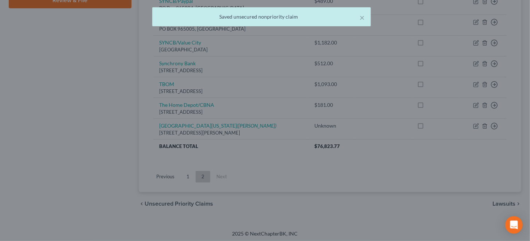
type input "0"
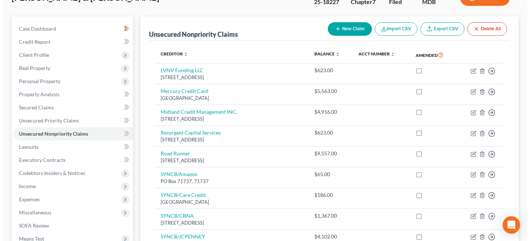
scroll to position [0, 0]
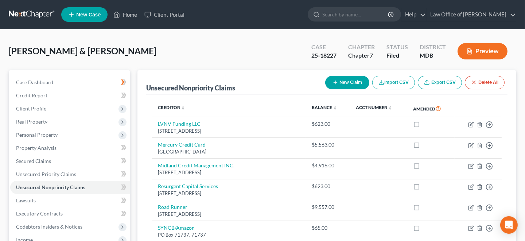
click at [341, 82] on button "New Claim" at bounding box center [347, 82] width 44 height 13
select select "2"
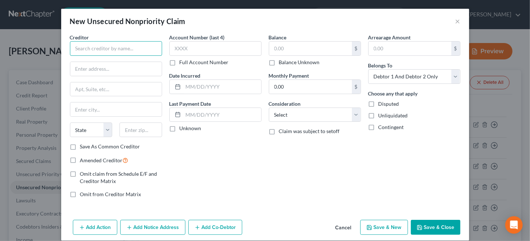
click at [137, 48] on input "text" at bounding box center [116, 48] width 92 height 15
type input "[PERSON_NAME]"
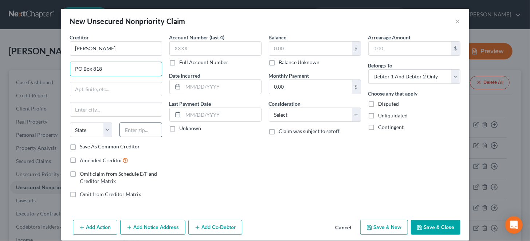
type input "PO Box 818"
click at [141, 131] on input "text" at bounding box center [141, 129] width 43 height 15
type input "21040"
type input "Edgewood"
select select "21"
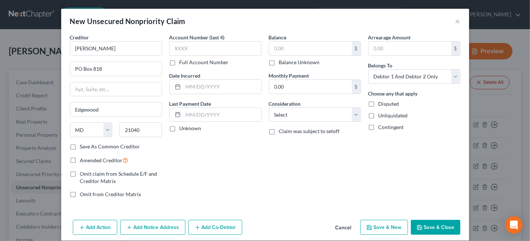
click at [80, 157] on label "Amended Creditor" at bounding box center [104, 160] width 48 height 8
click at [83, 157] on input "Amended Creditor" at bounding box center [85, 158] width 5 height 5
checkbox input "true"
drag, startPoint x: 169, startPoint y: 125, endPoint x: 245, endPoint y: 65, distance: 97.0
click at [180, 125] on label "Unknown" at bounding box center [191, 128] width 22 height 7
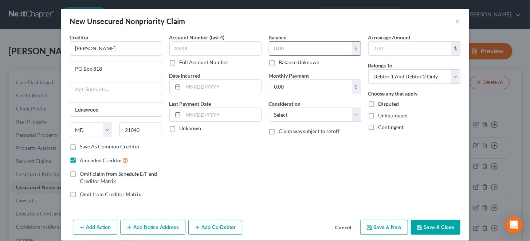
click at [270, 47] on input "text" at bounding box center [310, 49] width 83 height 14
type input "450.00"
click at [284, 113] on select "Select Cable / Satellite Services Collection Agency Credit Card Debt Debt Couns…" at bounding box center [315, 114] width 92 height 15
select select "8"
click at [269, 107] on select "Select Cable / Satellite Services Collection Agency Credit Card Debt Debt Couns…" at bounding box center [315, 114] width 92 height 15
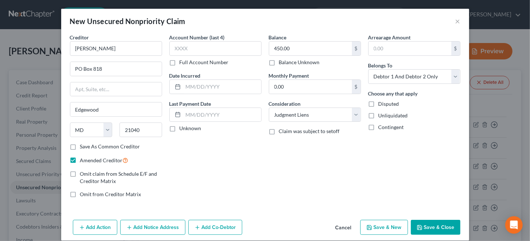
click at [379, 102] on label "Disputed" at bounding box center [389, 103] width 21 height 7
click at [382, 102] on input "Disputed" at bounding box center [384, 102] width 5 height 5
checkbox input "true"
click at [97, 227] on button "Add Action" at bounding box center [95, 227] width 44 height 15
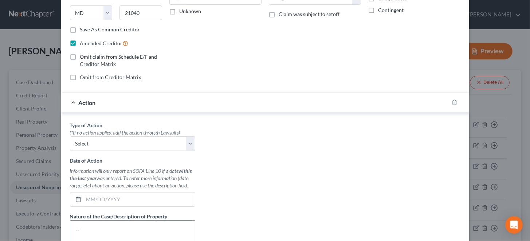
scroll to position [145, 0]
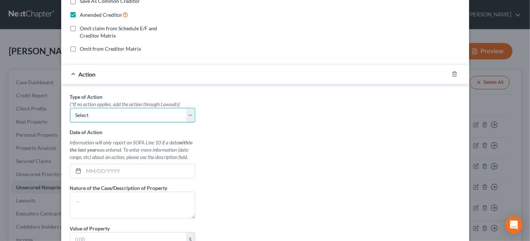
click at [102, 112] on select "Select Repossession Garnishment Foreclosure Personal Injury Attached, Seized, O…" at bounding box center [132, 115] width 125 height 15
click at [277, 180] on div "Type of Action * (*If no action applies, add the action through Lawsuits) Selec…" at bounding box center [265, 184] width 398 height 183
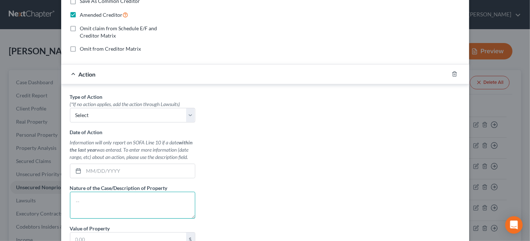
click at [104, 203] on textarea at bounding box center [132, 205] width 125 height 27
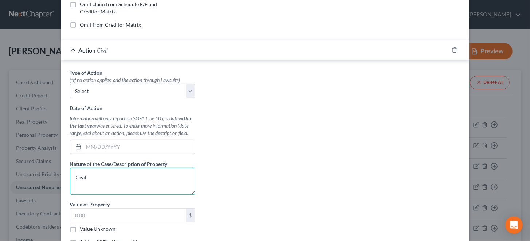
scroll to position [182, 0]
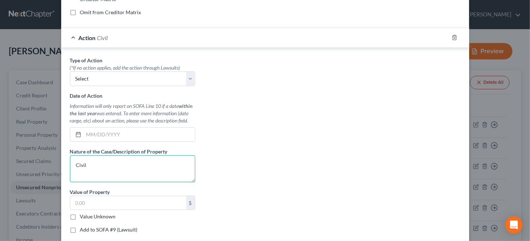
type textarea "Civil"
drag, startPoint x: 69, startPoint y: 213, endPoint x: 66, endPoint y: 230, distance: 17.1
click at [80, 213] on label "Value Unknown" at bounding box center [98, 216] width 36 height 7
click at [83, 213] on input "Value Unknown" at bounding box center [85, 215] width 5 height 5
checkbox input "true"
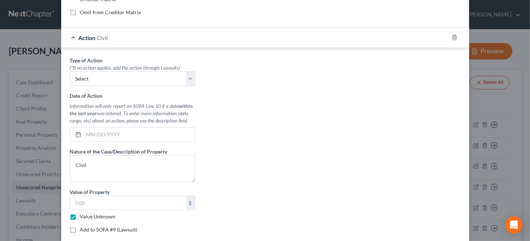
type input "0.00"
click at [80, 226] on label "Add to SOFA #9 (Lawsuit)" at bounding box center [109, 229] width 58 height 7
click at [83, 226] on input "Add to SOFA #9 (Lawsuit)" at bounding box center [85, 228] width 5 height 5
checkbox input "true"
select select "0"
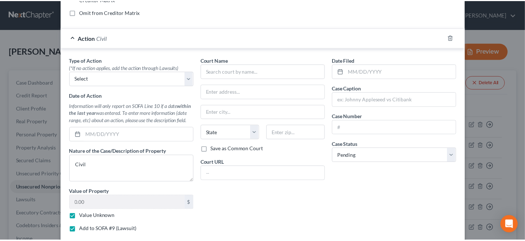
scroll to position [219, 0]
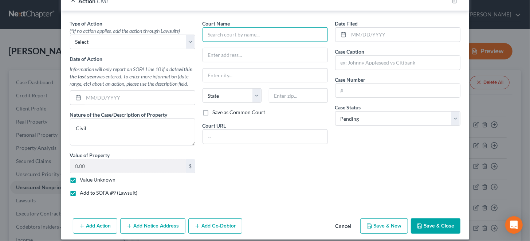
click at [257, 34] on input "text" at bounding box center [265, 34] width 125 height 15
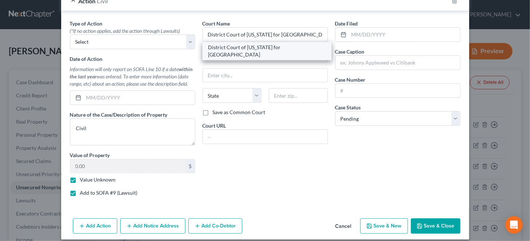
click at [276, 45] on div "District Court of [US_STATE] for [GEOGRAPHIC_DATA]" at bounding box center [266, 51] width 117 height 15
type input "District Court of [US_STATE] for [GEOGRAPHIC_DATA]"
type input "[STREET_ADDRESS]"
type input "Bel Air"
select select "21"
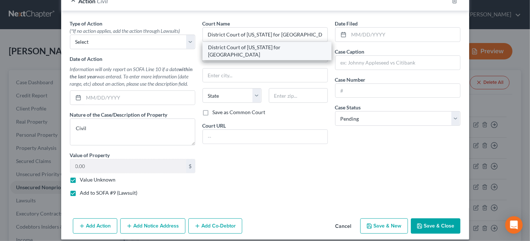
type input "21015"
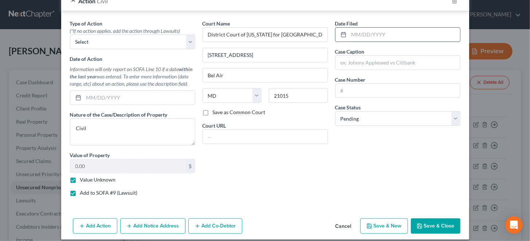
click at [349, 34] on input "text" at bounding box center [404, 35] width 111 height 14
type input "[DATE]"
click at [354, 63] on input "text" at bounding box center [398, 63] width 125 height 14
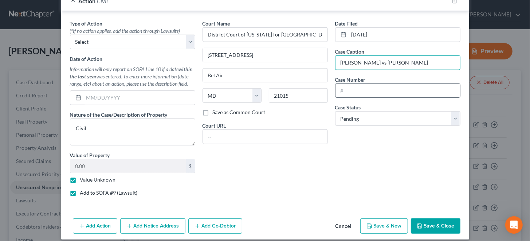
type input "[PERSON_NAME] vs [PERSON_NAME]"
click at [340, 89] on input "text" at bounding box center [398, 91] width 125 height 14
type input "C12CR18000739JG"
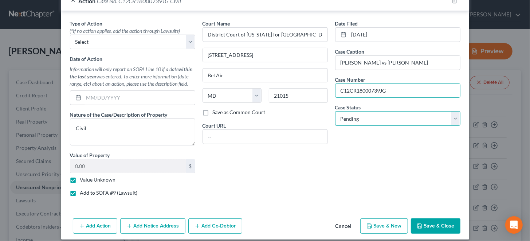
click at [362, 115] on select "Select Pending On Appeal Concluded" at bounding box center [397, 118] width 125 height 15
select select "2"
click at [335, 111] on select "Select Pending On Appeal Concluded" at bounding box center [397, 118] width 125 height 15
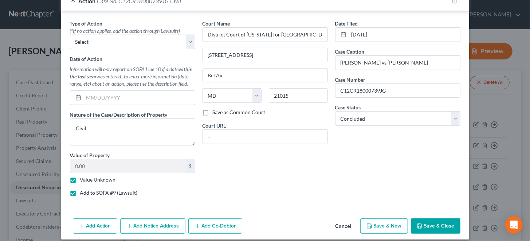
click at [426, 223] on button "Save & Close" at bounding box center [436, 225] width 50 height 15
click at [159, 42] on select "Select Repossession Garnishment Foreclosure Personal Injury Attached, Seized, O…" at bounding box center [132, 42] width 125 height 15
select select "1"
click at [70, 35] on select "Select Repossession Garnishment Foreclosure Personal Injury Attached, Seized, O…" at bounding box center [132, 42] width 125 height 15
click at [449, 224] on button "Save & Close" at bounding box center [436, 225] width 50 height 15
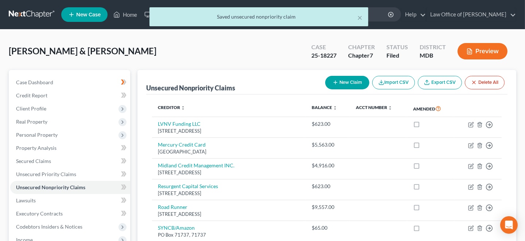
click at [128, 13] on div "× Saved unsecured nonpriority claim" at bounding box center [258, 18] width 525 height 23
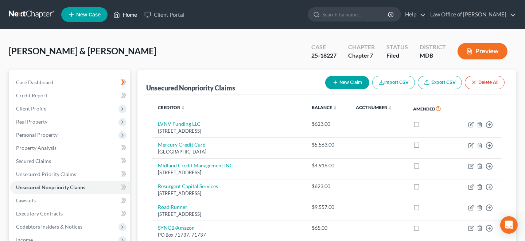
click at [128, 13] on link "Home" at bounding box center [125, 14] width 31 height 13
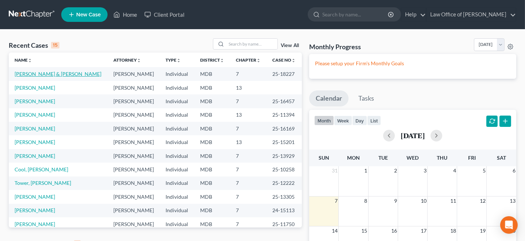
click at [59, 74] on link "[PERSON_NAME] & [PERSON_NAME]" at bounding box center [58, 74] width 87 height 6
